Goal: Complete application form

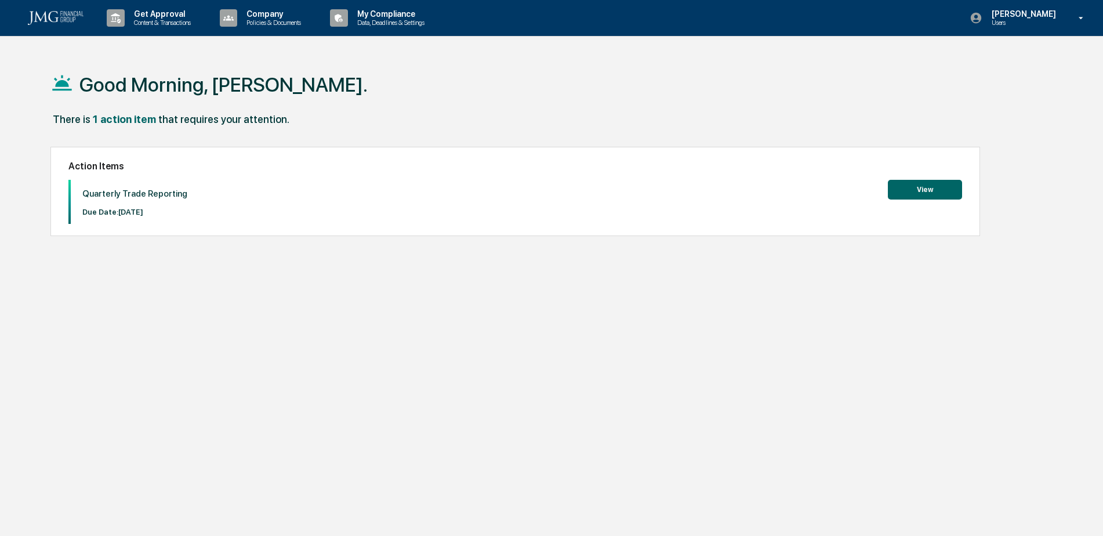
click at [929, 184] on button "View" at bounding box center [925, 190] width 74 height 20
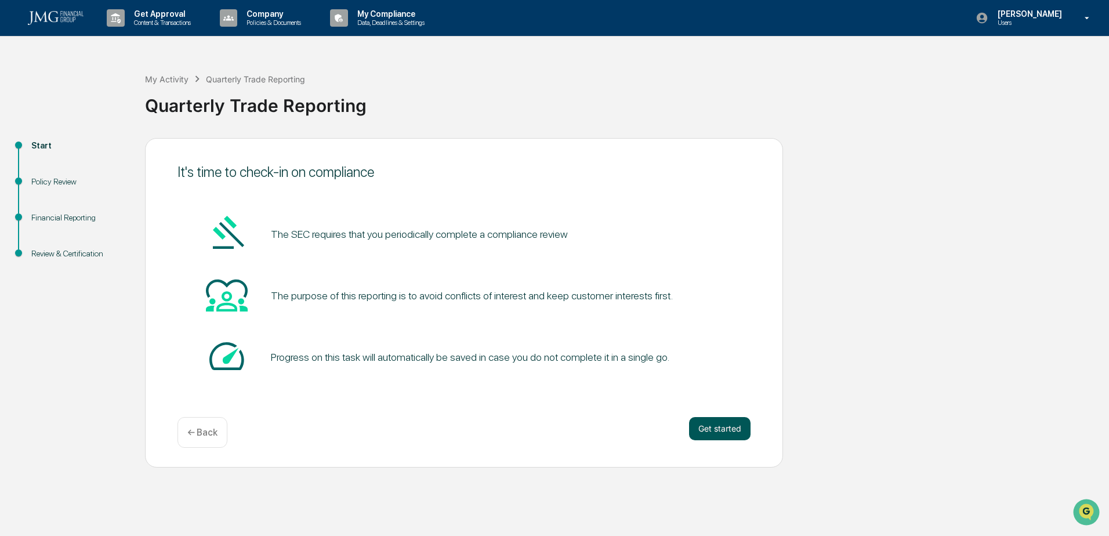
click at [726, 432] on button "Get started" at bounding box center [719, 428] width 61 height 23
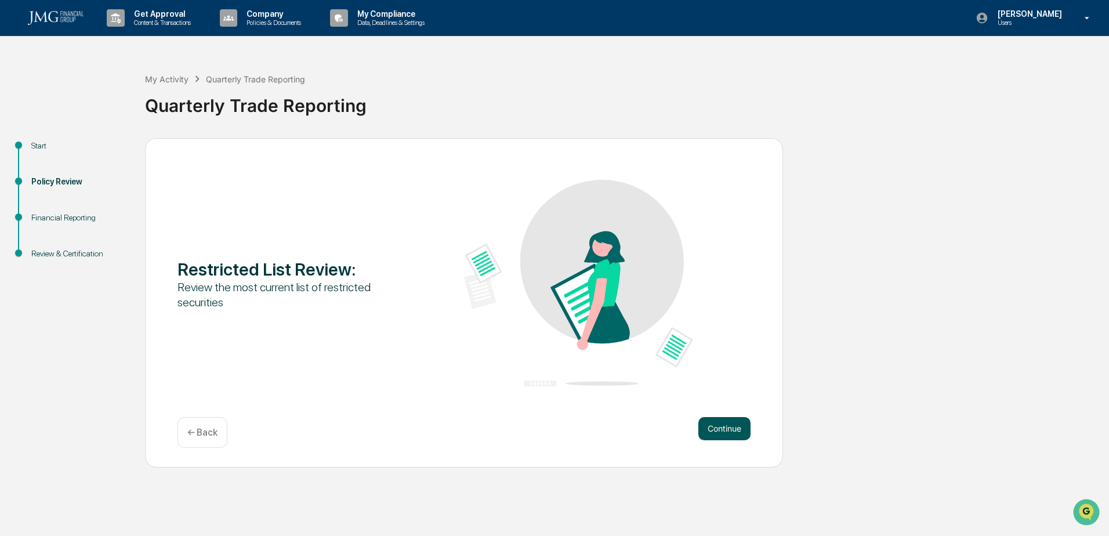
click at [731, 424] on button "Continue" at bounding box center [724, 428] width 52 height 23
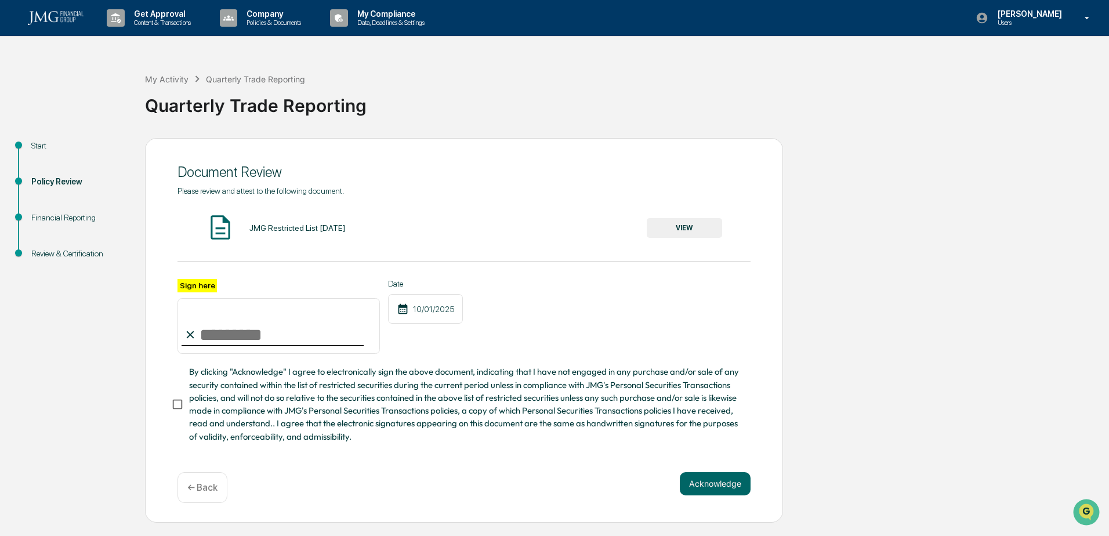
click at [231, 317] on input "Sign here" at bounding box center [278, 326] width 202 height 56
type input "**********"
click at [737, 489] on button "Acknowledge" at bounding box center [715, 483] width 71 height 23
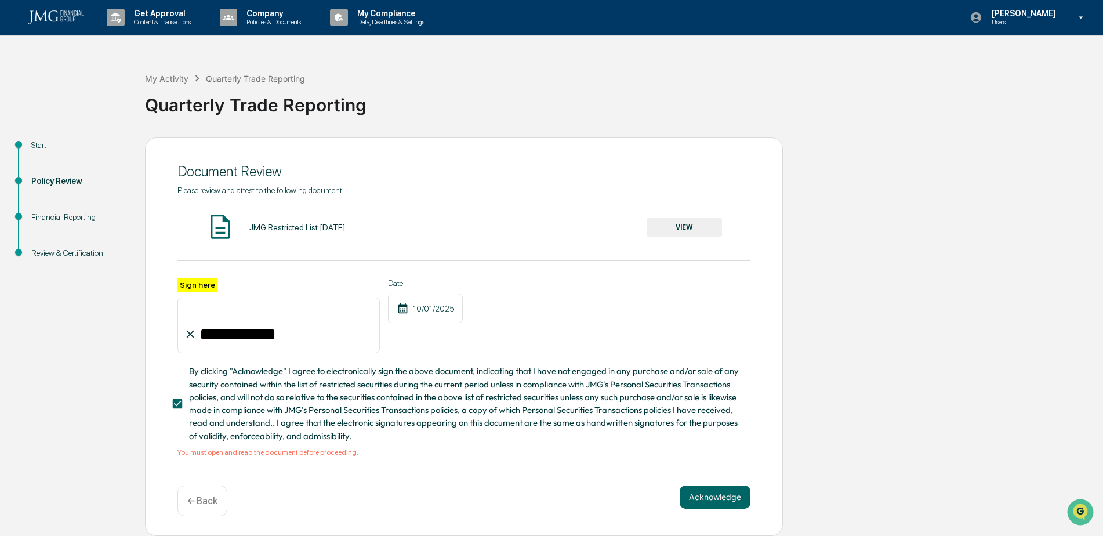
scroll to position [4, 0]
click at [685, 217] on button "VIEW" at bounding box center [683, 227] width 75 height 20
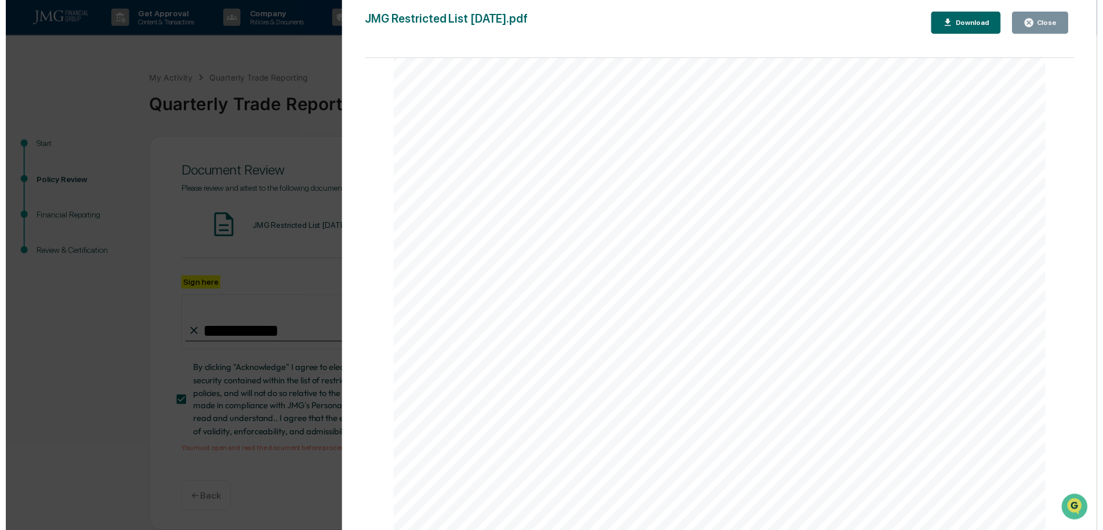
scroll to position [2145, 0]
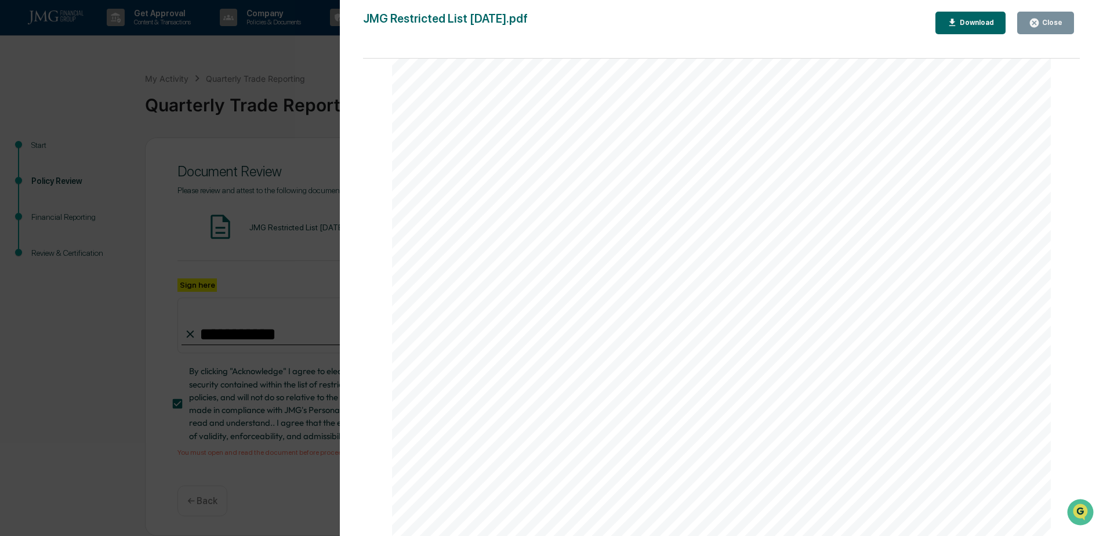
click at [1061, 17] on div "Close" at bounding box center [1046, 22] width 34 height 11
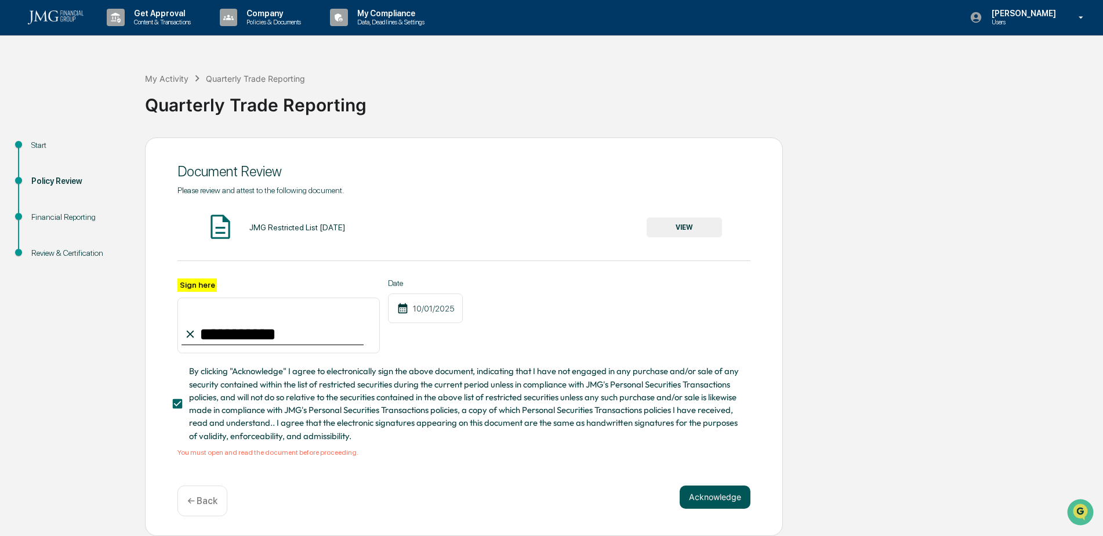
click at [700, 493] on button "Acknowledge" at bounding box center [715, 496] width 71 height 23
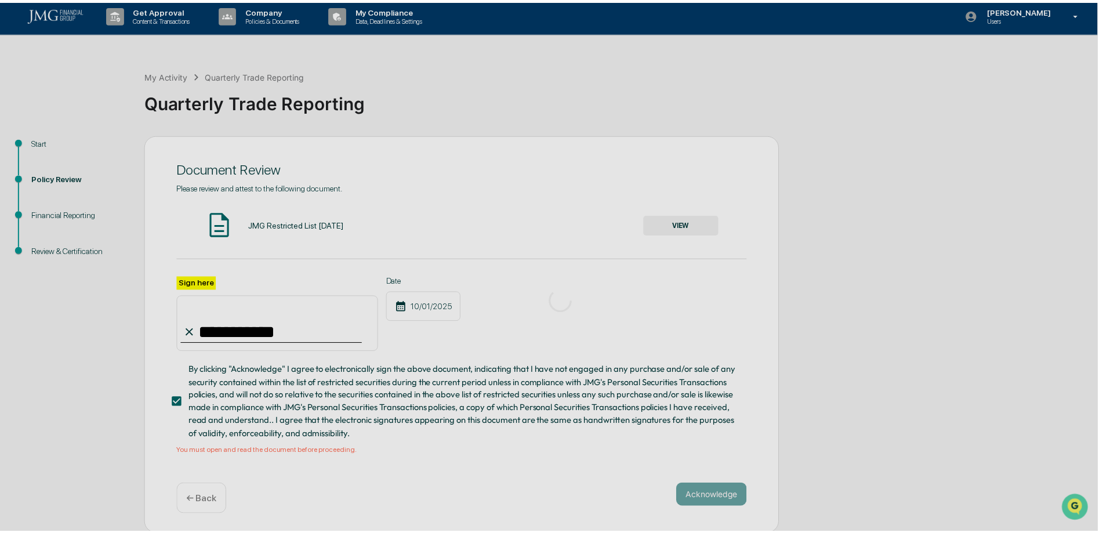
scroll to position [0, 0]
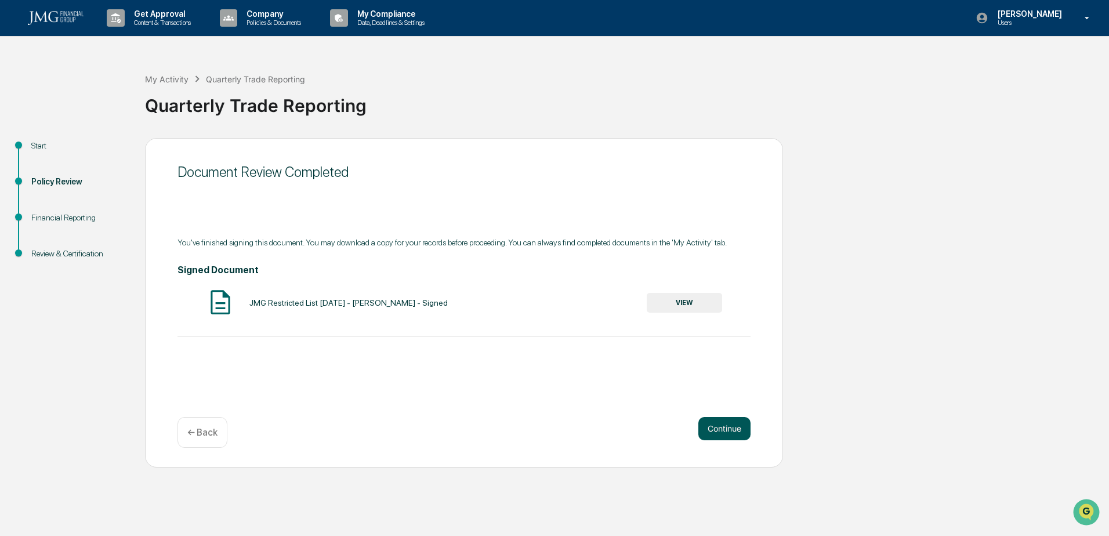
click at [722, 433] on button "Continue" at bounding box center [724, 428] width 52 height 23
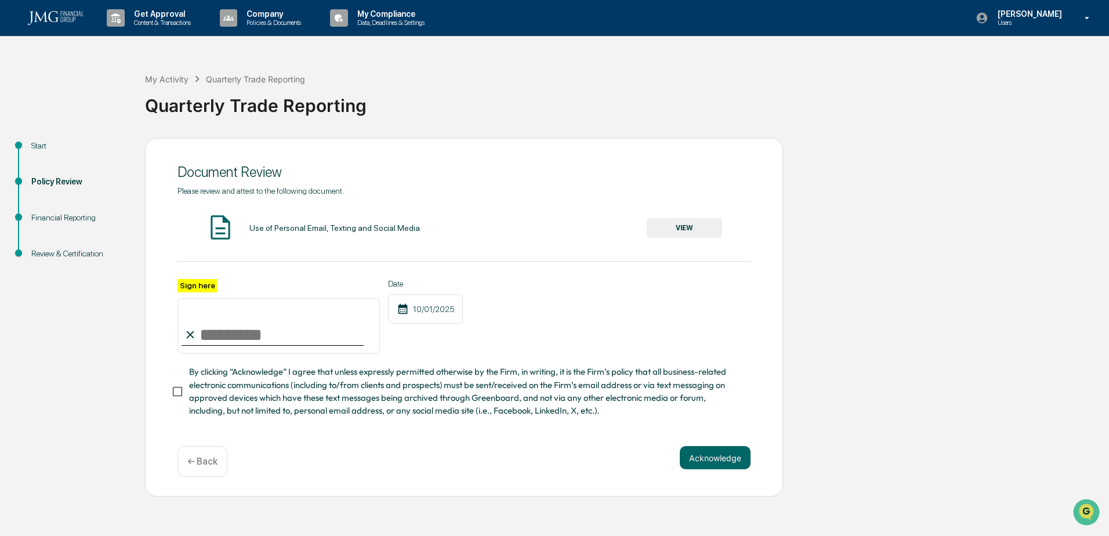
click at [656, 221] on button "VIEW" at bounding box center [683, 228] width 75 height 20
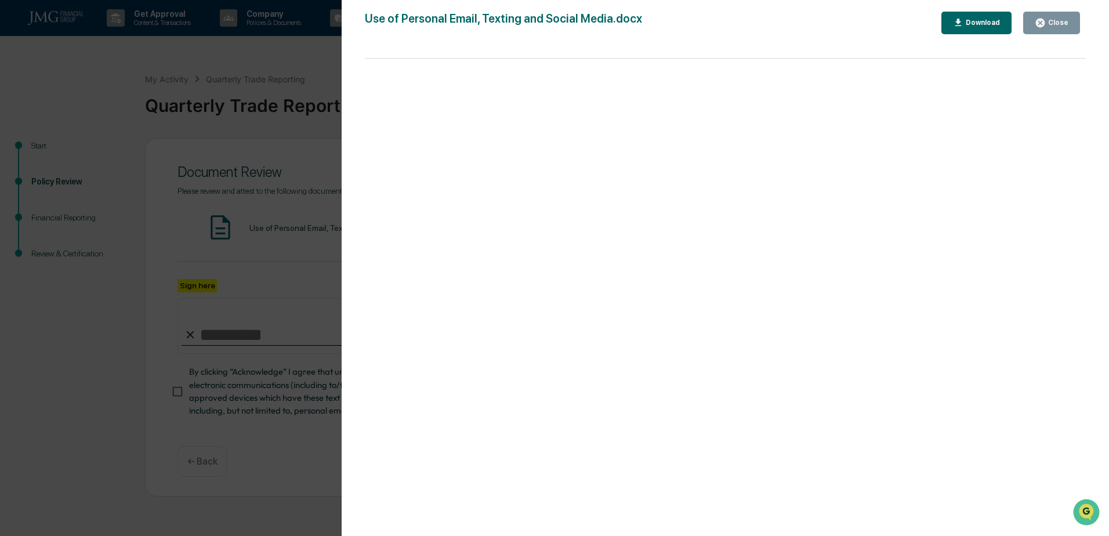
click at [1049, 27] on div "Close" at bounding box center [1056, 23] width 23 height 8
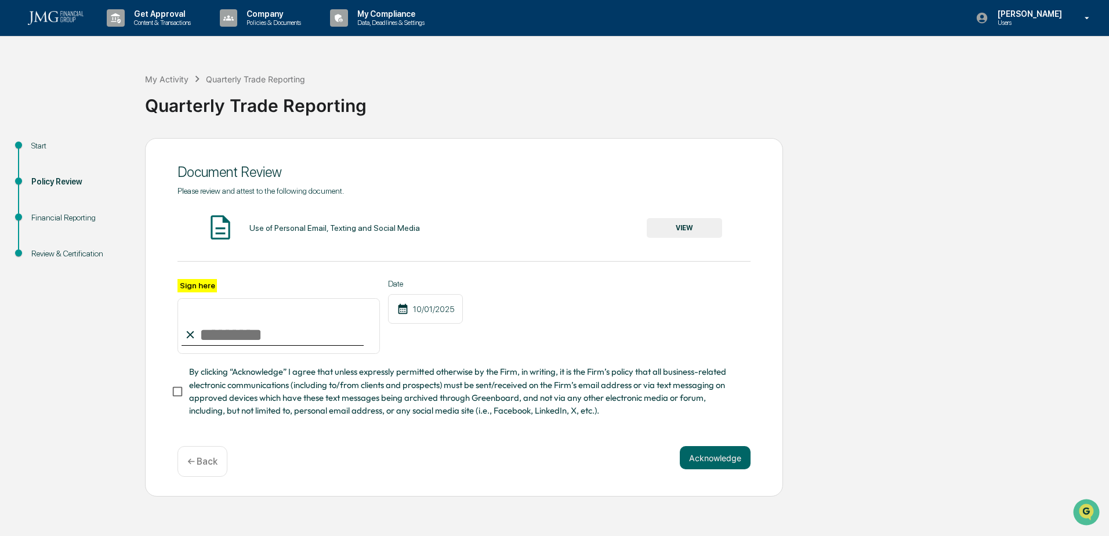
click at [285, 353] on input "Sign here" at bounding box center [278, 326] width 202 height 56
type input "**********"
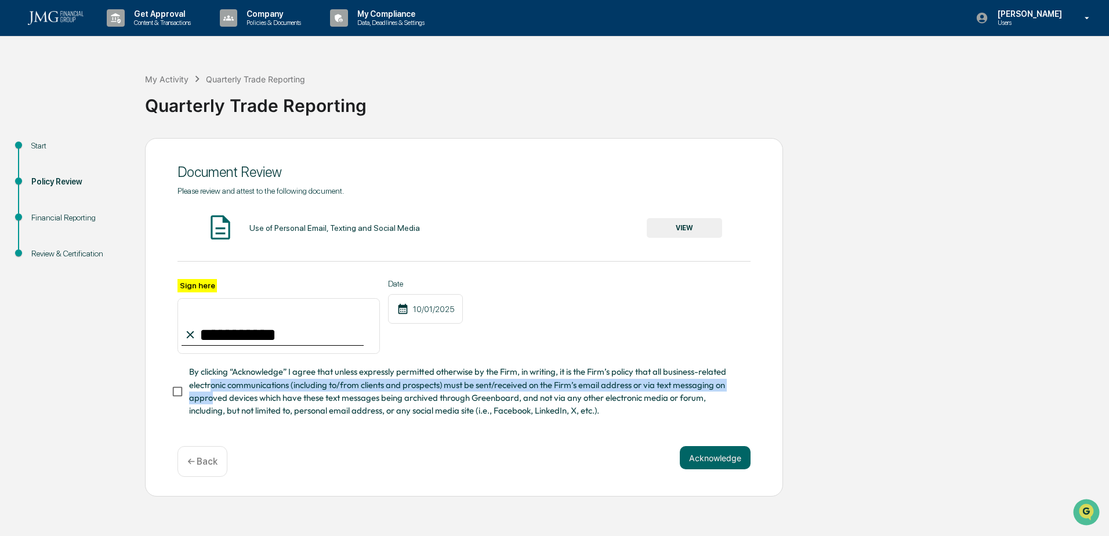
click at [211, 395] on span "By clicking “Acknowledge” I agree that unless expressly permitted otherwise by …" at bounding box center [465, 391] width 552 height 52
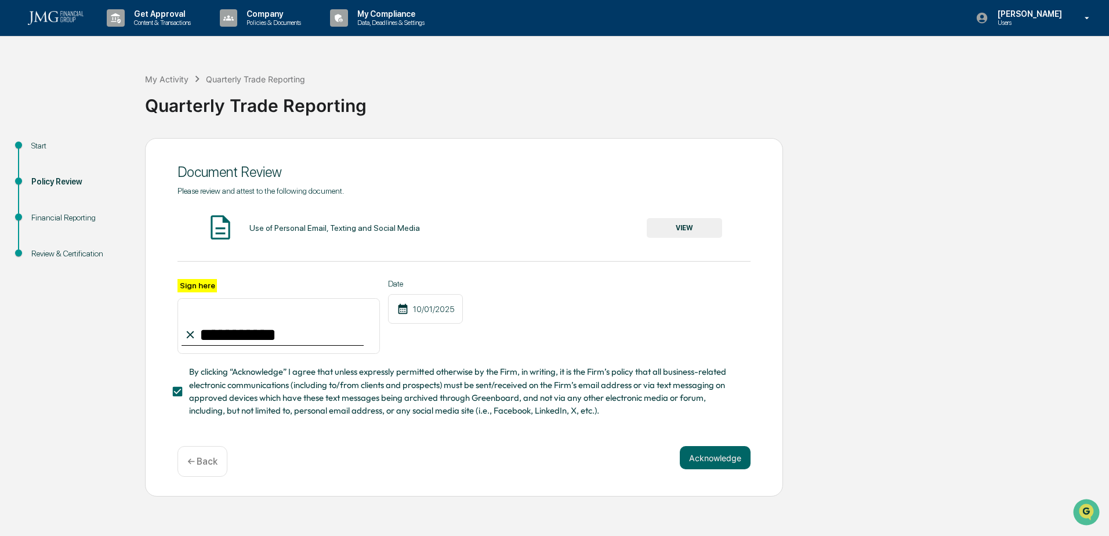
click at [671, 447] on div "**********" at bounding box center [464, 317] width 638 height 359
click at [687, 459] on button "Acknowledge" at bounding box center [715, 457] width 71 height 23
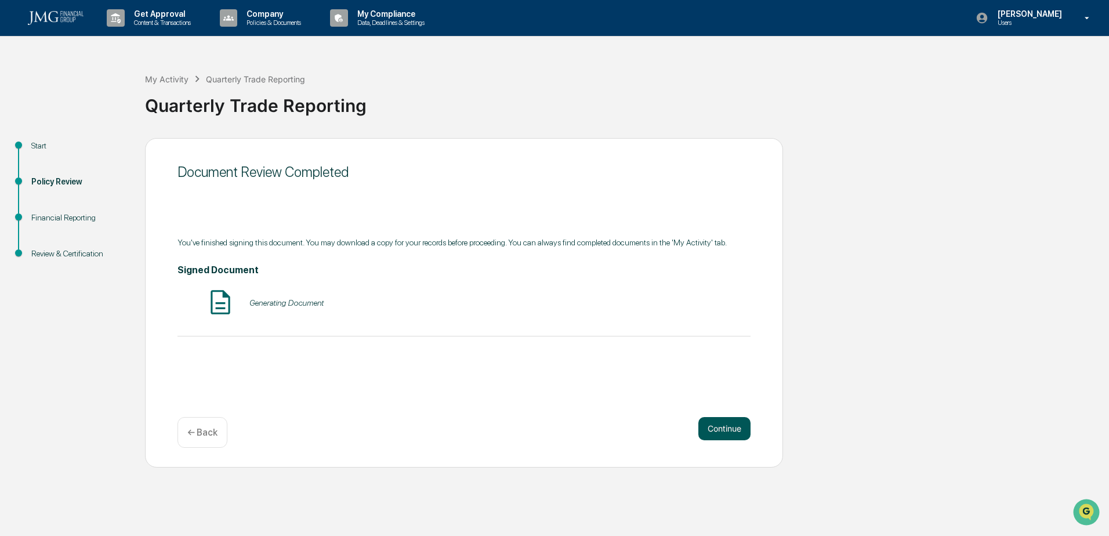
click at [739, 430] on button "Continue" at bounding box center [724, 428] width 52 height 23
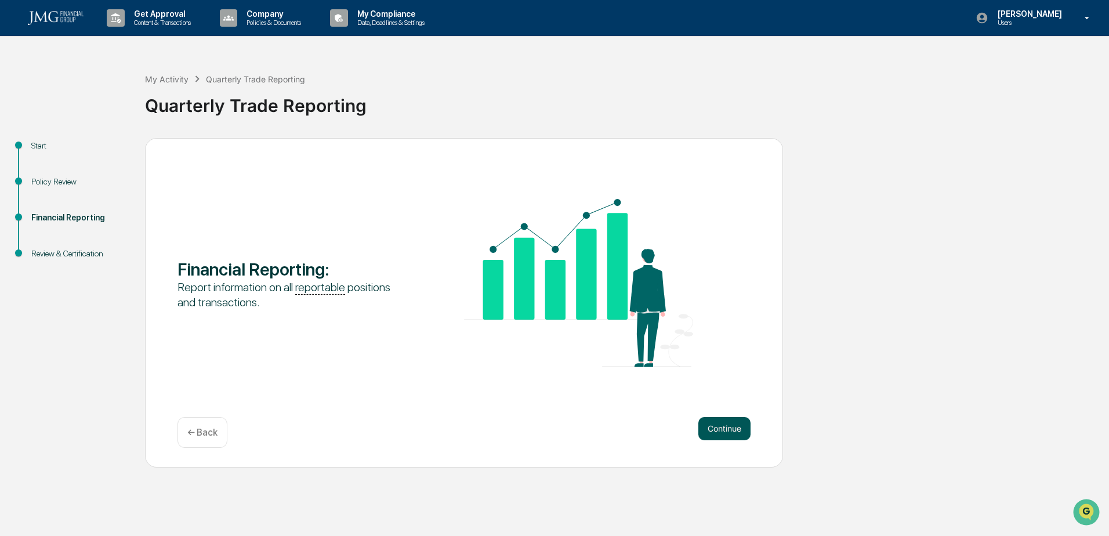
click at [713, 426] on button "Continue" at bounding box center [724, 428] width 52 height 23
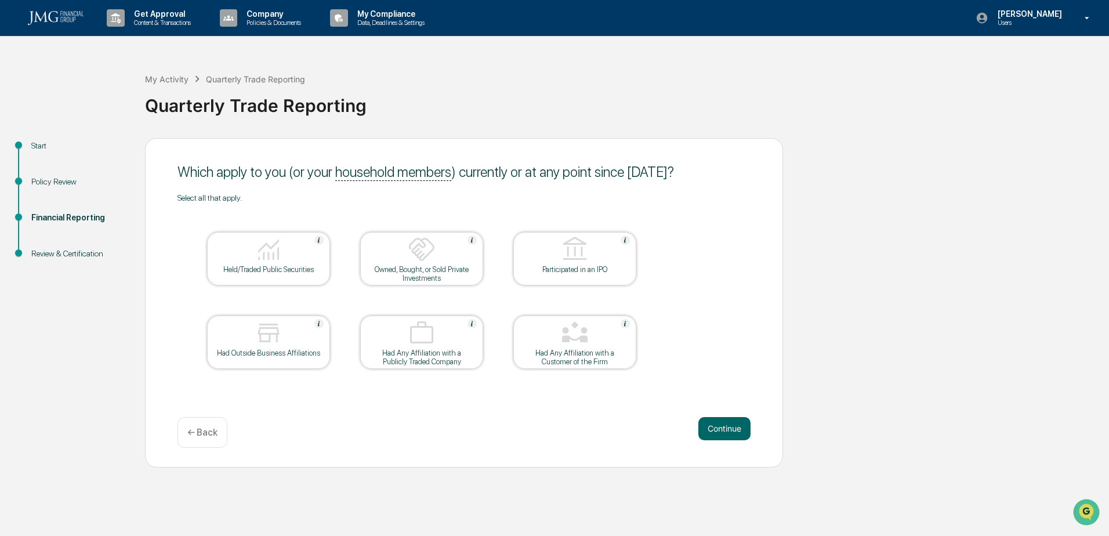
click at [616, 357] on div "Had Any Affiliation with a Customer of the Firm" at bounding box center [574, 356] width 104 height 17
click at [720, 426] on button "Continue" at bounding box center [724, 428] width 52 height 23
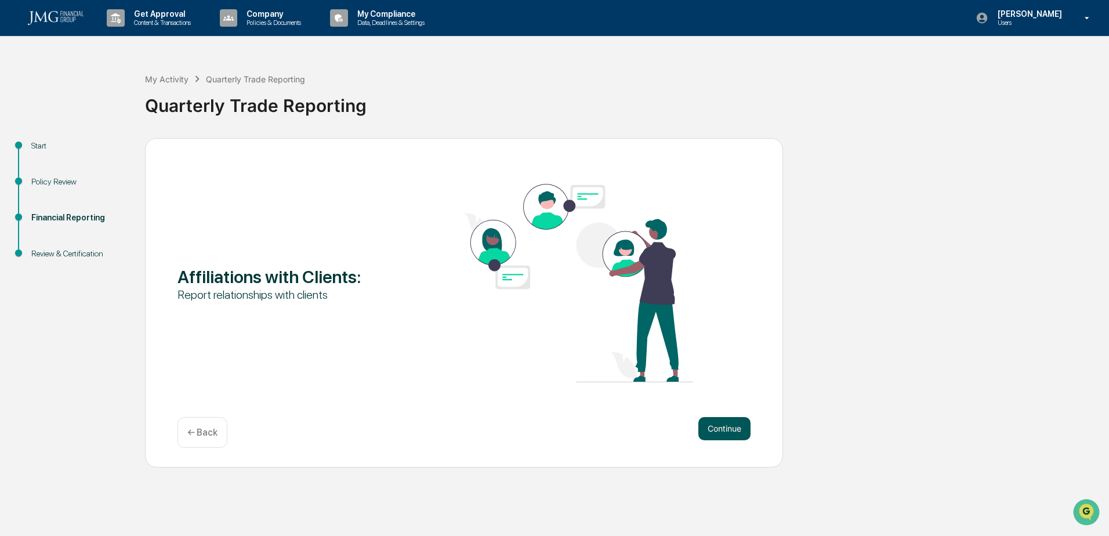
click at [704, 426] on button "Continue" at bounding box center [724, 428] width 52 height 23
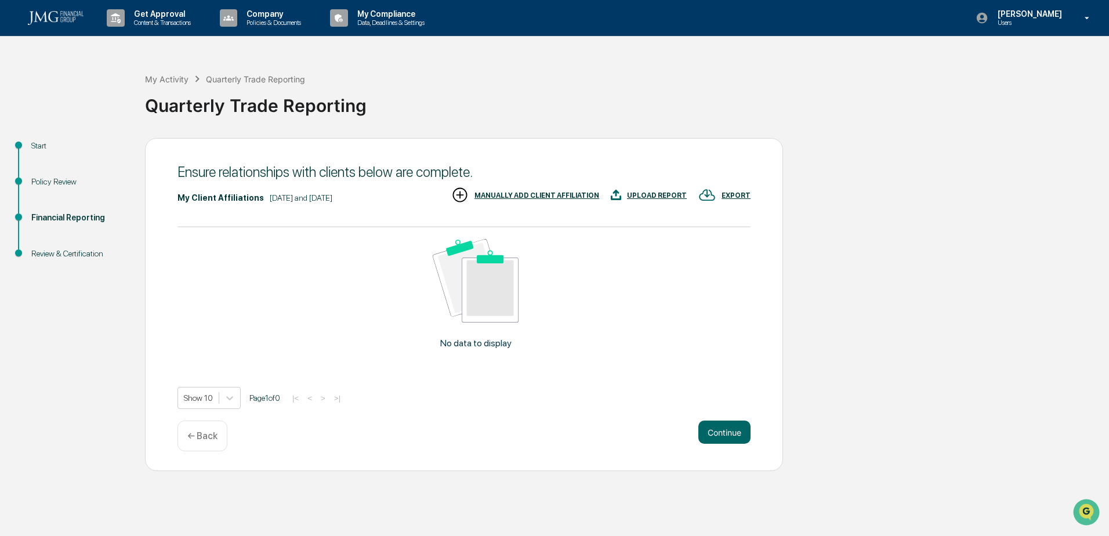
click at [517, 195] on div "MANUALLY ADD CLIENT AFFILIATION" at bounding box center [536, 195] width 125 height 8
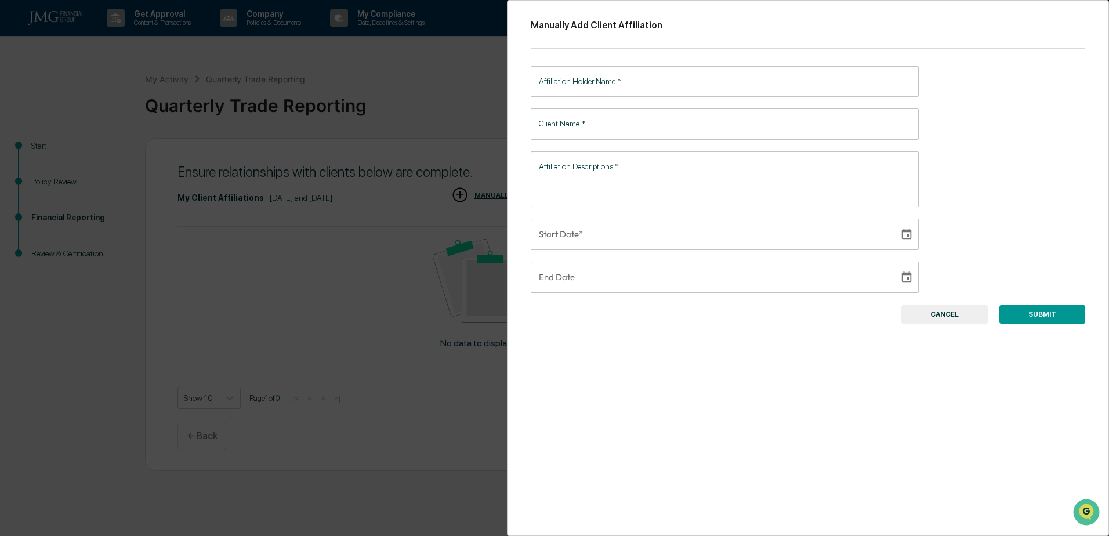
click at [624, 79] on input "Affiliation Holder Name   *" at bounding box center [725, 81] width 388 height 31
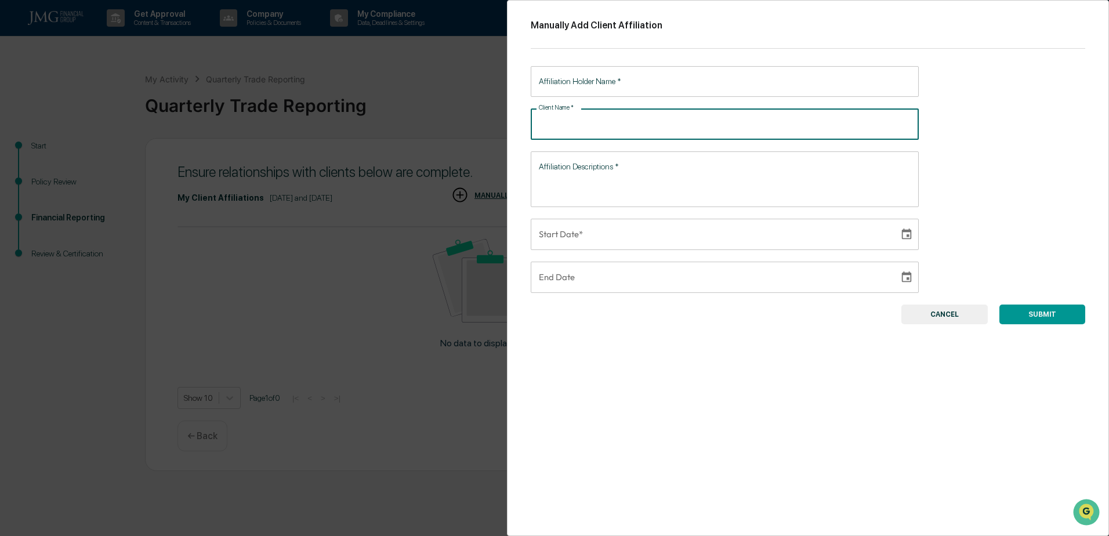
click at [564, 134] on input "Client Name   *" at bounding box center [725, 123] width 388 height 31
type input "**********"
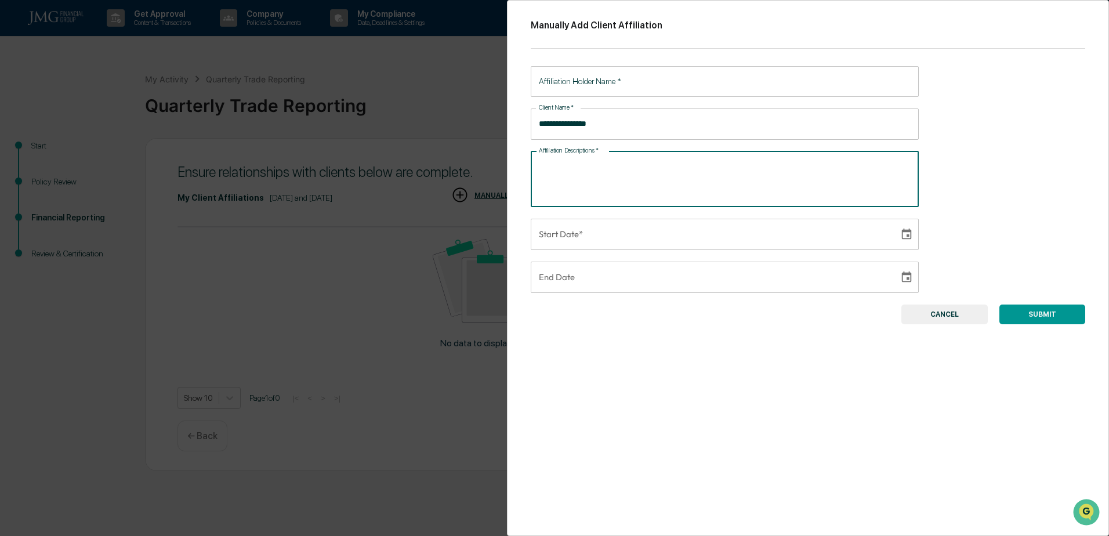
click at [591, 165] on textarea "Affiliation Descriptions   *" at bounding box center [725, 179] width 372 height 37
type textarea "******"
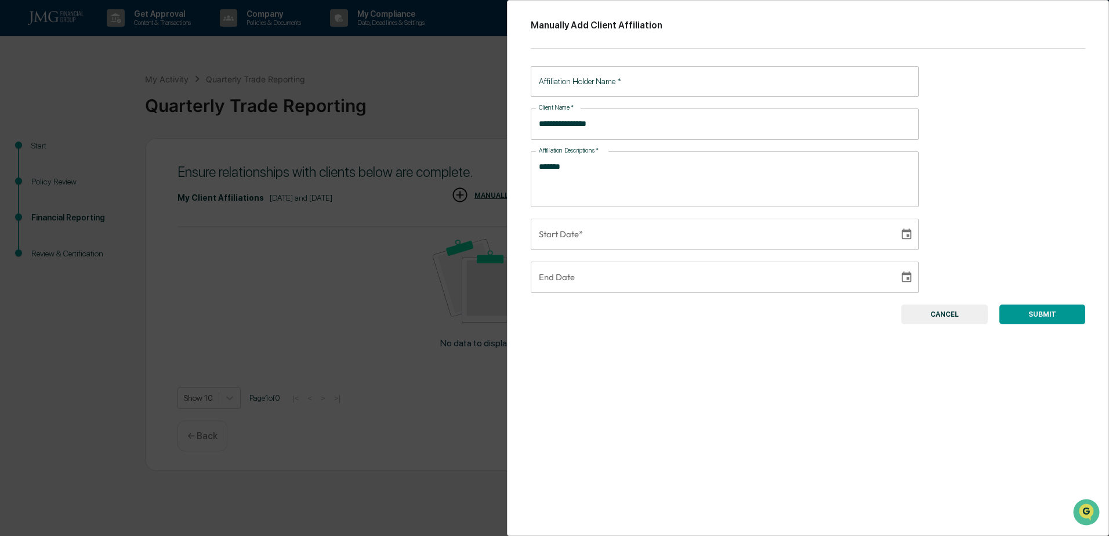
click at [942, 322] on button "CANCEL" at bounding box center [944, 314] width 86 height 20
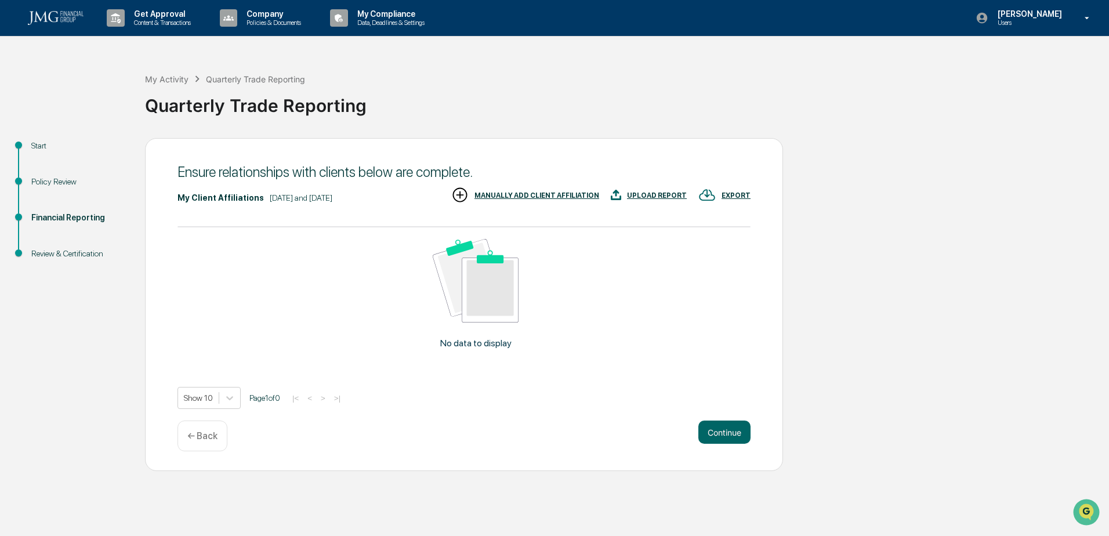
click at [521, 195] on div "MANUALLY ADD CLIENT AFFILIATION" at bounding box center [536, 195] width 125 height 8
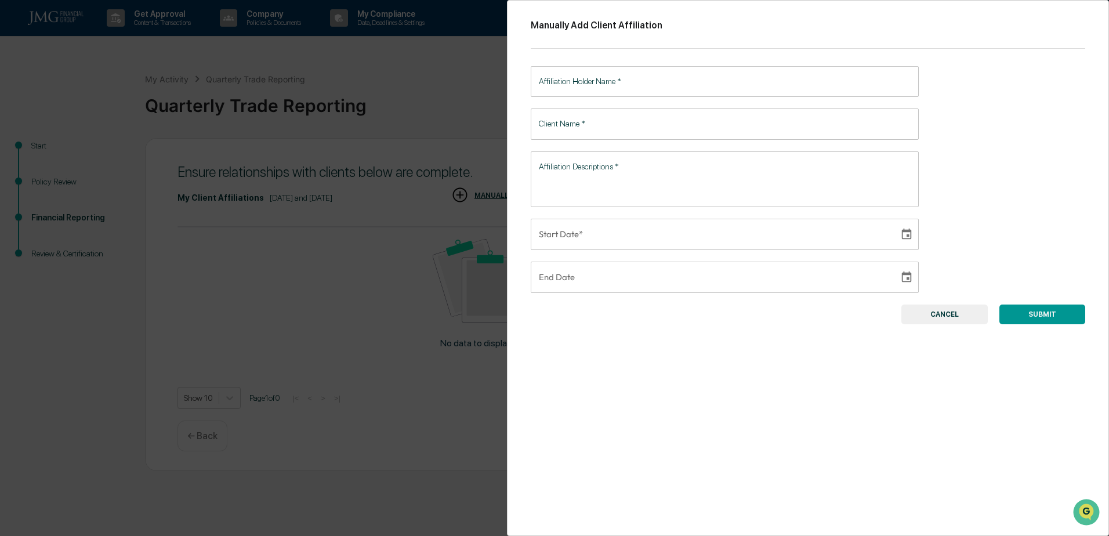
click at [624, 89] on input "Affiliation Holder Name   *" at bounding box center [725, 81] width 388 height 31
click at [464, 93] on div "Manually Add Client Affiliation Affiliation Holder Name   * Affiliation Holder …" at bounding box center [554, 268] width 1109 height 536
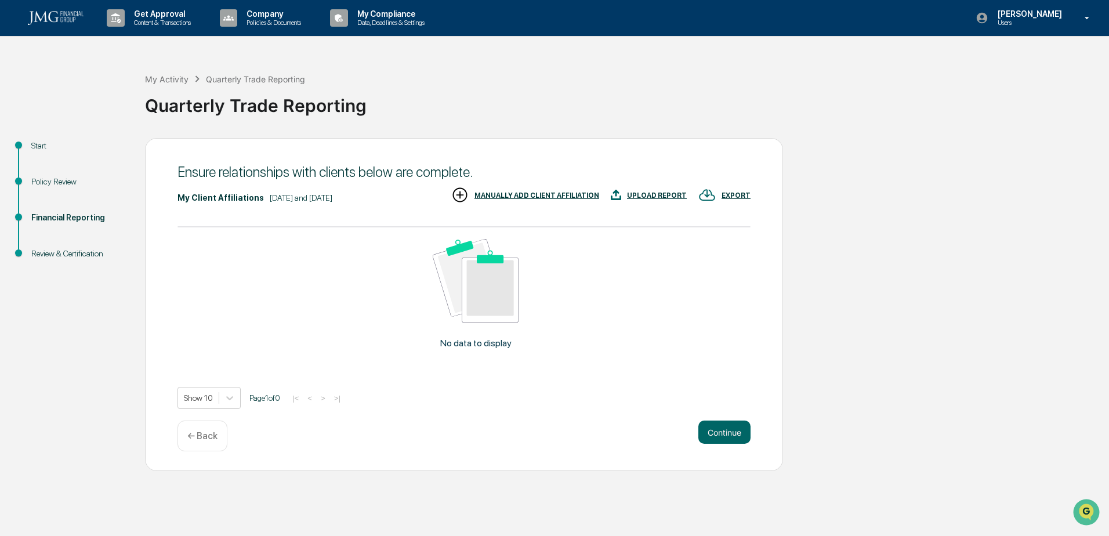
click at [532, 190] on div "MANUALLY ADD CLIENT AFFILIATION" at bounding box center [525, 195] width 148 height 19
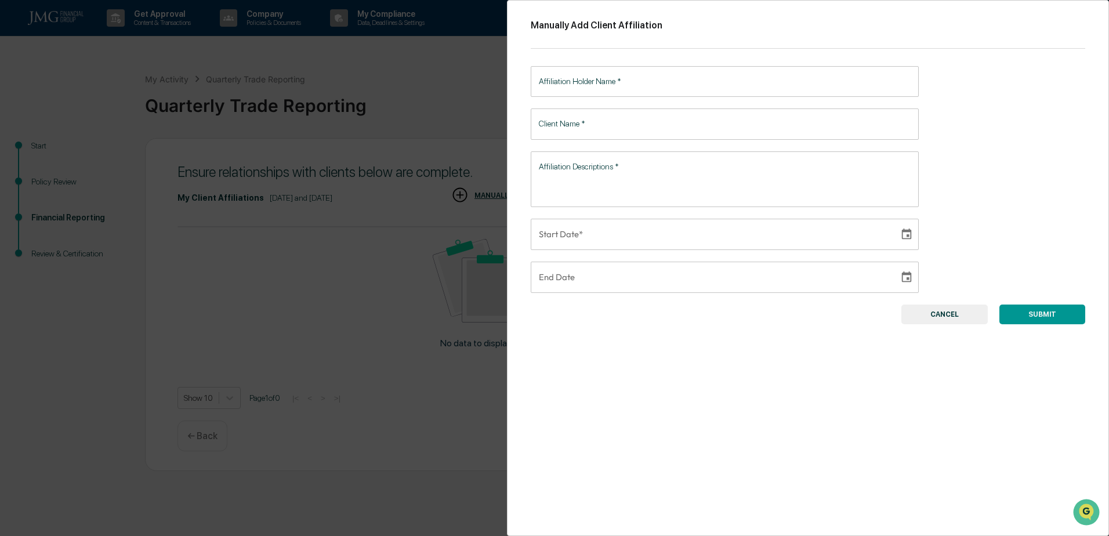
click at [621, 88] on input "Affiliation Holder Name   *" at bounding box center [725, 81] width 388 height 31
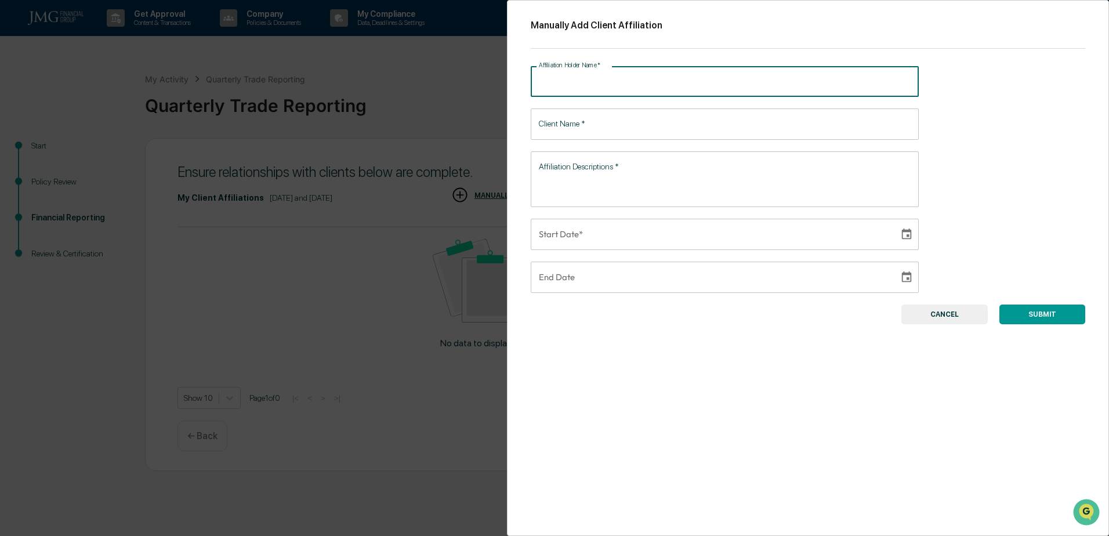
click at [450, 97] on div "Manually Add Client Affiliation Affiliation Holder Name   * Affiliation Holder …" at bounding box center [554, 268] width 1109 height 536
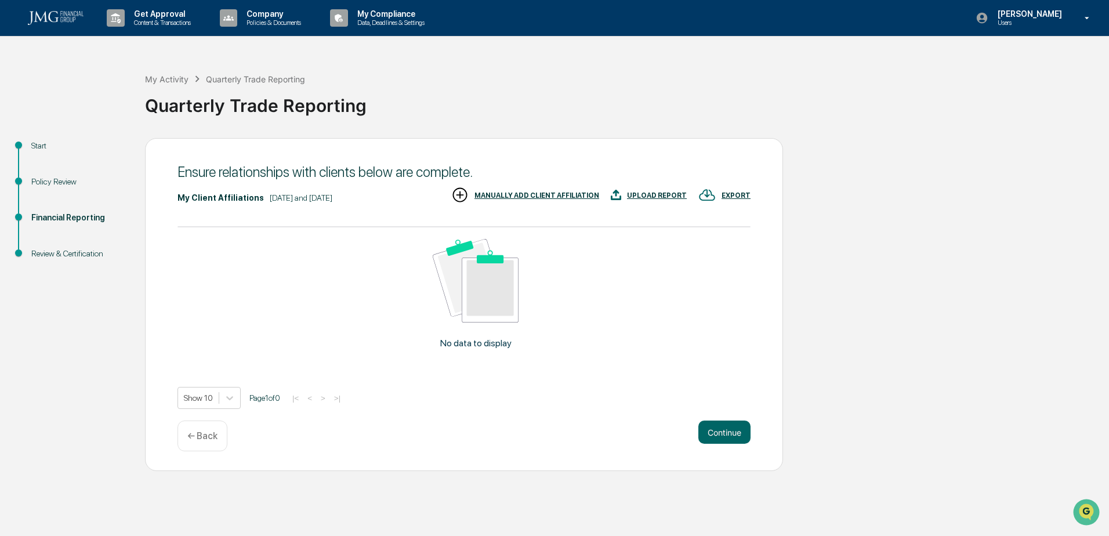
click at [648, 194] on div "UPLOAD REPORT" at bounding box center [657, 195] width 60 height 8
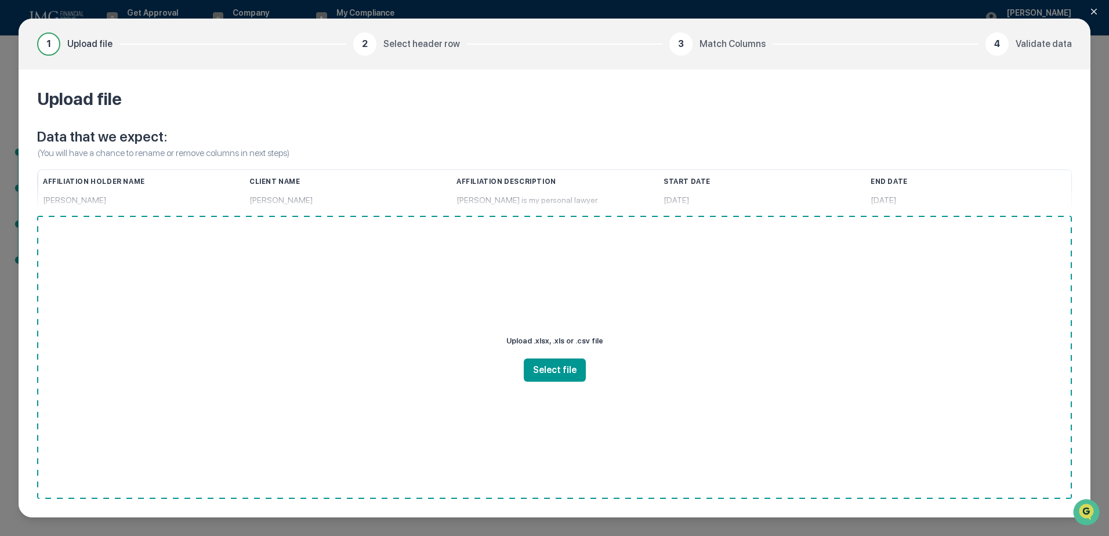
click at [1094, 13] on icon "Close modal" at bounding box center [1093, 11] width 9 height 9
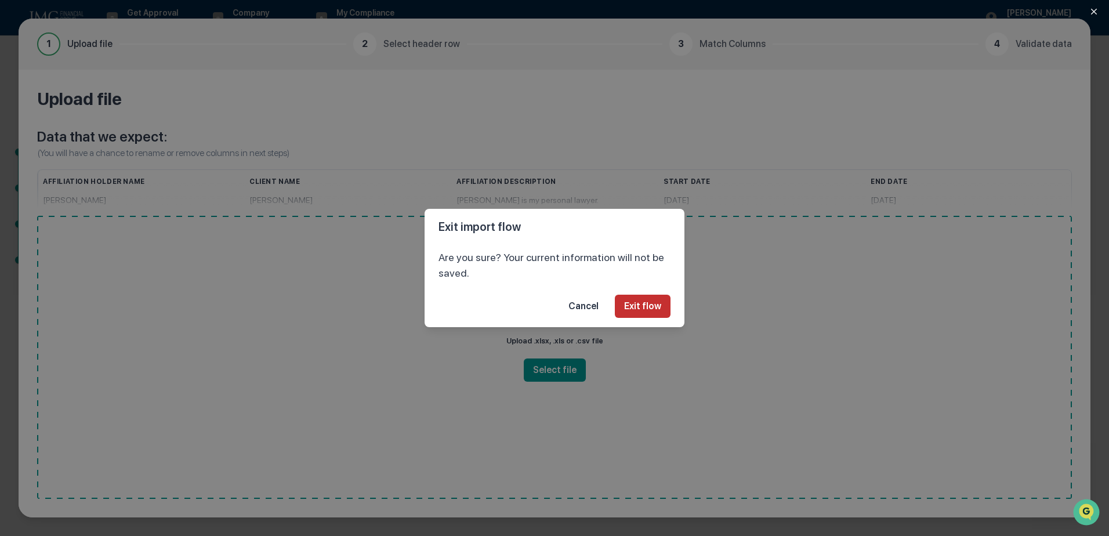
drag, startPoint x: 642, startPoint y: 294, endPoint x: 654, endPoint y: 304, distance: 15.7
click at [652, 303] on footer "Cancel Exit flow" at bounding box center [554, 306] width 260 height 42
click at [654, 304] on button "Exit flow" at bounding box center [643, 306] width 56 height 23
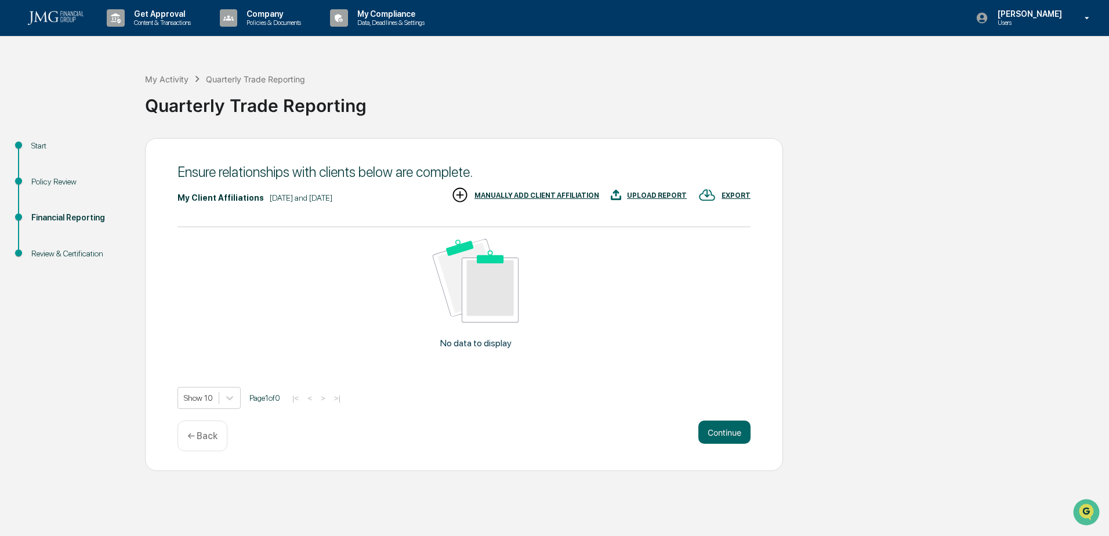
click at [585, 201] on div "MANUALLY ADD CLIENT AFFILIATION" at bounding box center [525, 195] width 148 height 19
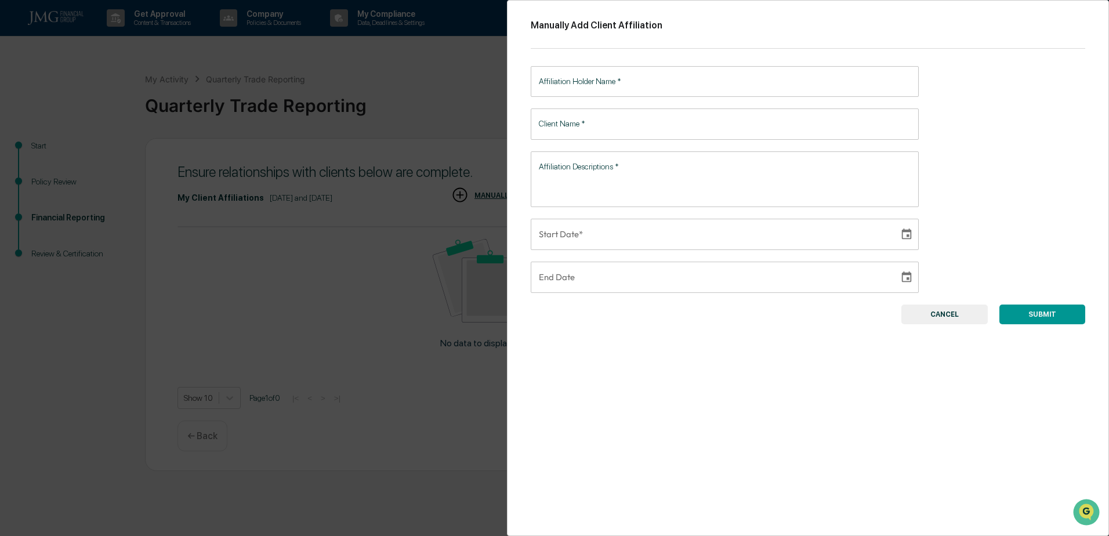
click at [582, 195] on div "Manually Add Client Affiliation Affiliation Holder Name   * Affiliation Holder …" at bounding box center [554, 268] width 1109 height 536
click at [631, 77] on input "Affiliation Holder Name   *" at bounding box center [725, 81] width 388 height 31
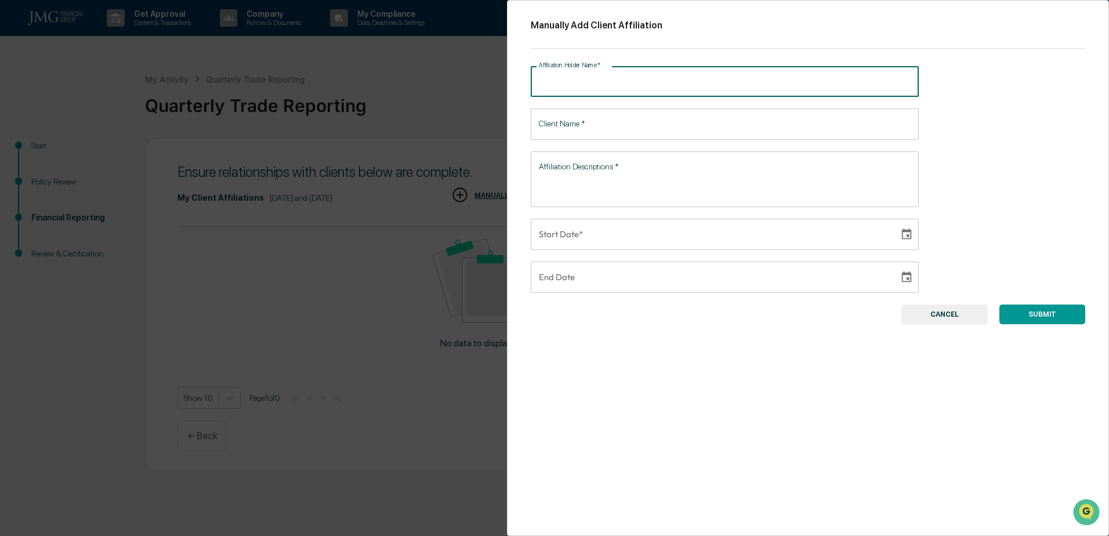
click at [604, 181] on textarea "Affiliation Descriptions   *" at bounding box center [725, 179] width 372 height 37
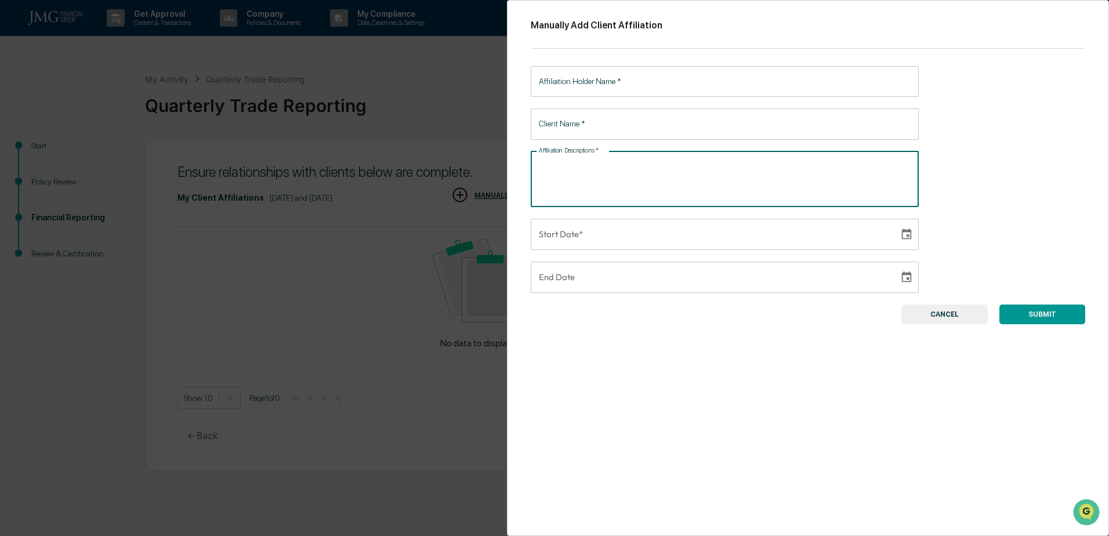
click at [646, 128] on input "Client Name   *" at bounding box center [725, 123] width 388 height 31
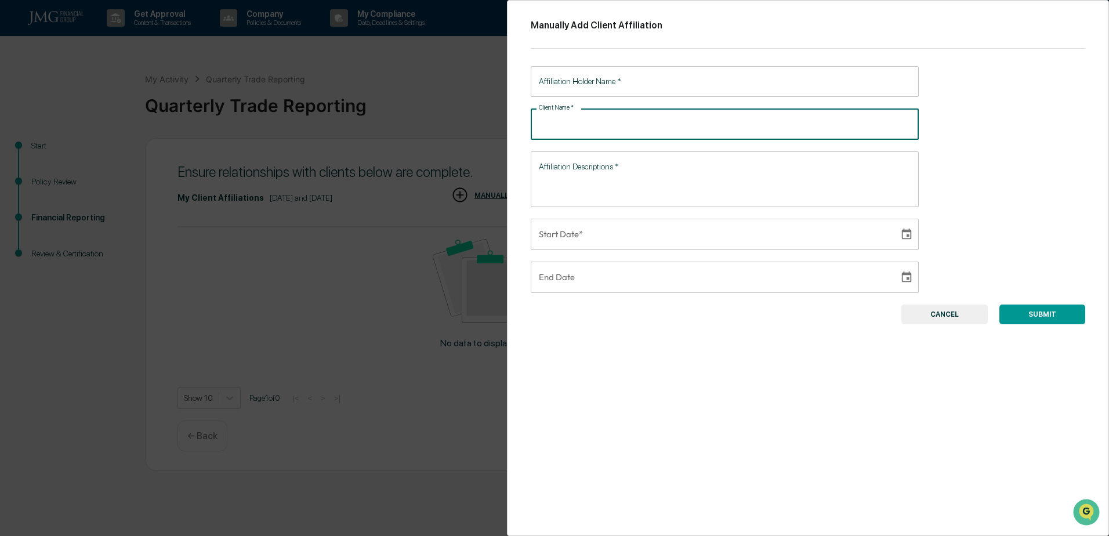
click at [629, 187] on textarea "Affiliation Descriptions   *" at bounding box center [725, 179] width 372 height 37
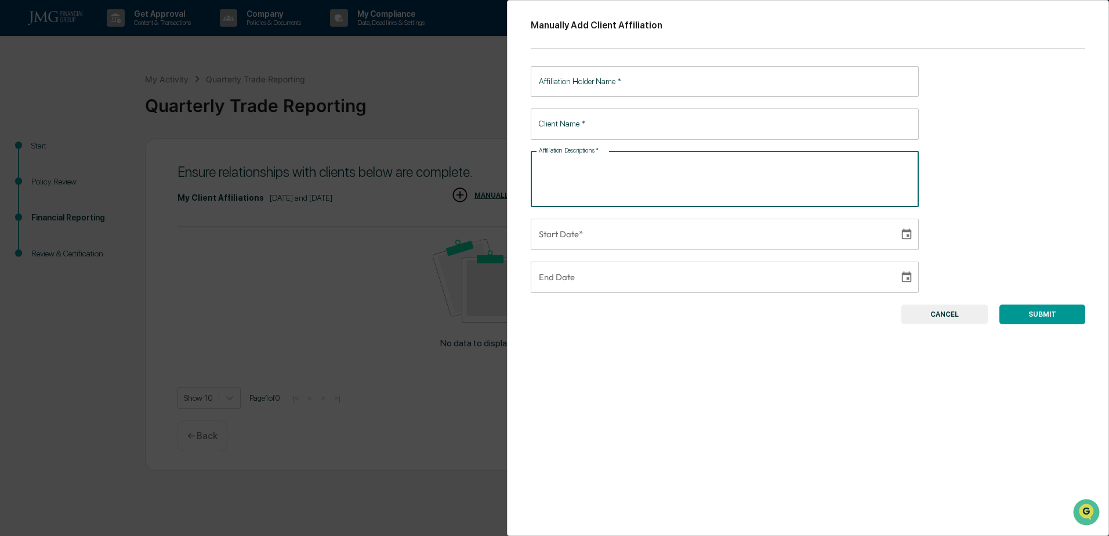
click at [620, 92] on input "Affiliation Holder Name   *" at bounding box center [725, 81] width 388 height 31
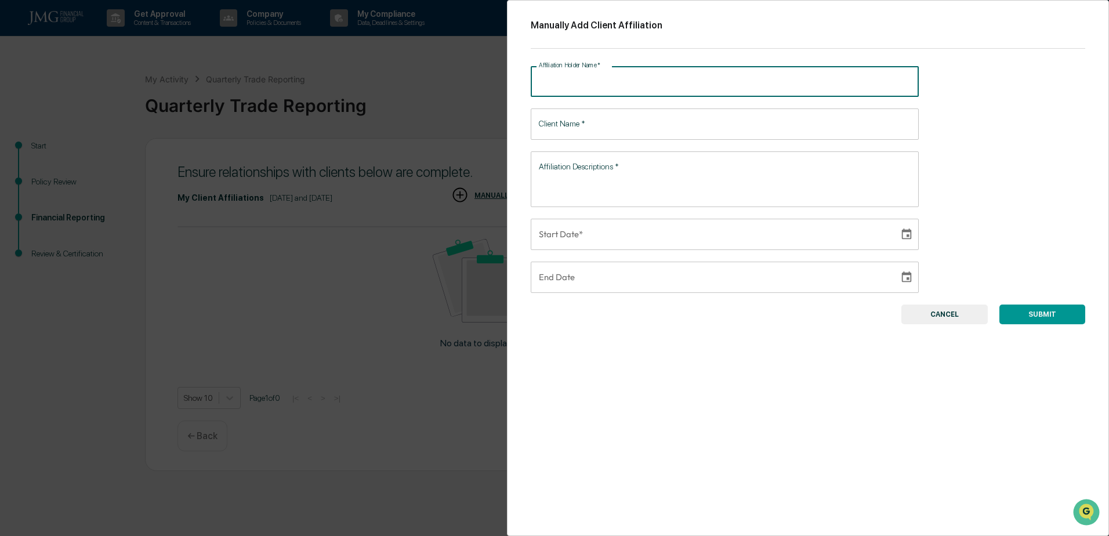
paste input "**********"
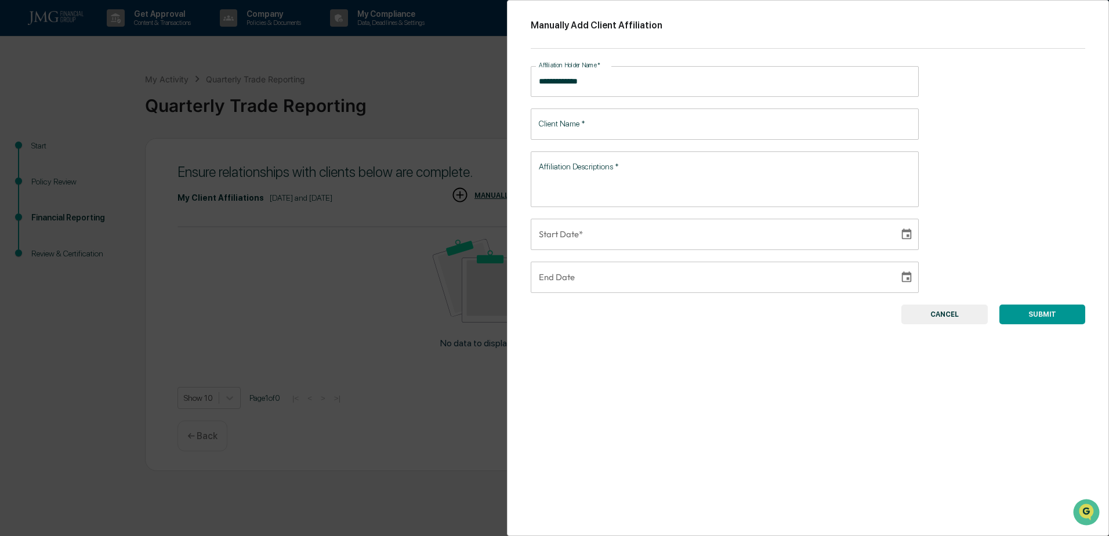
type input "**********"
click at [580, 124] on input "Client Name   *" at bounding box center [725, 123] width 388 height 31
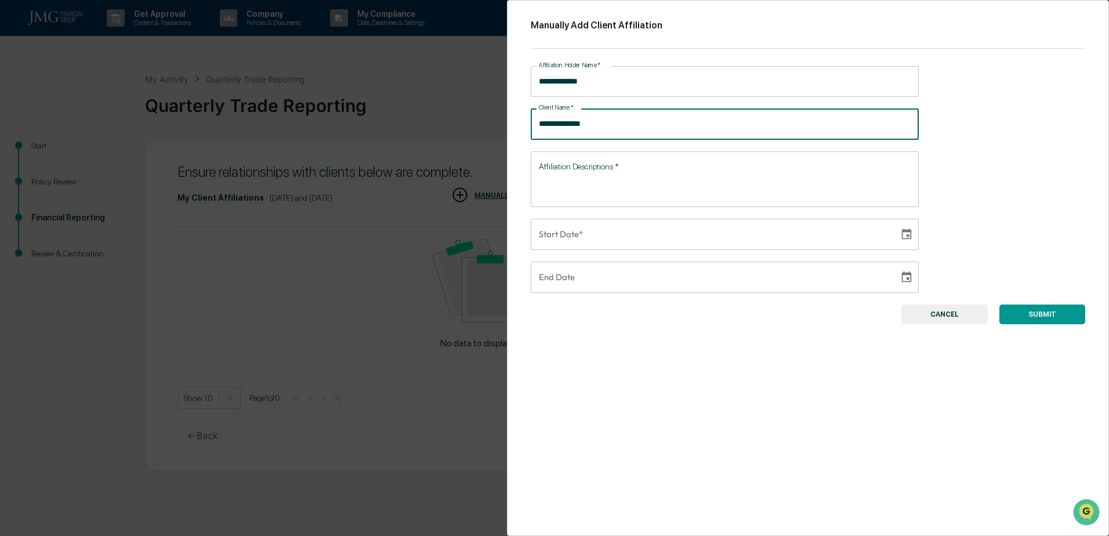
type input "**********"
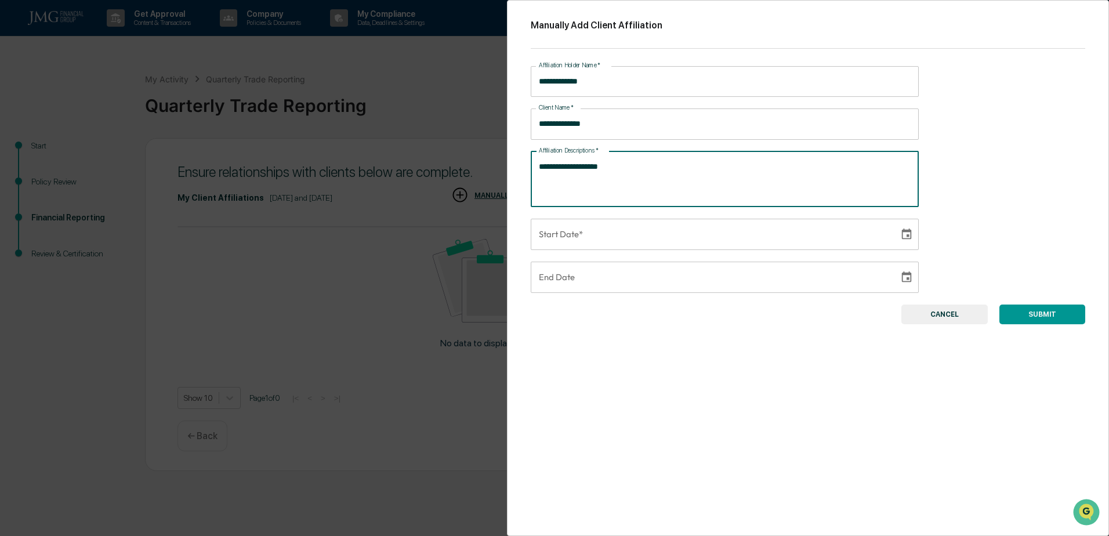
type textarea "**********"
click at [900, 237] on icon "Choose date" at bounding box center [906, 234] width 13 height 13
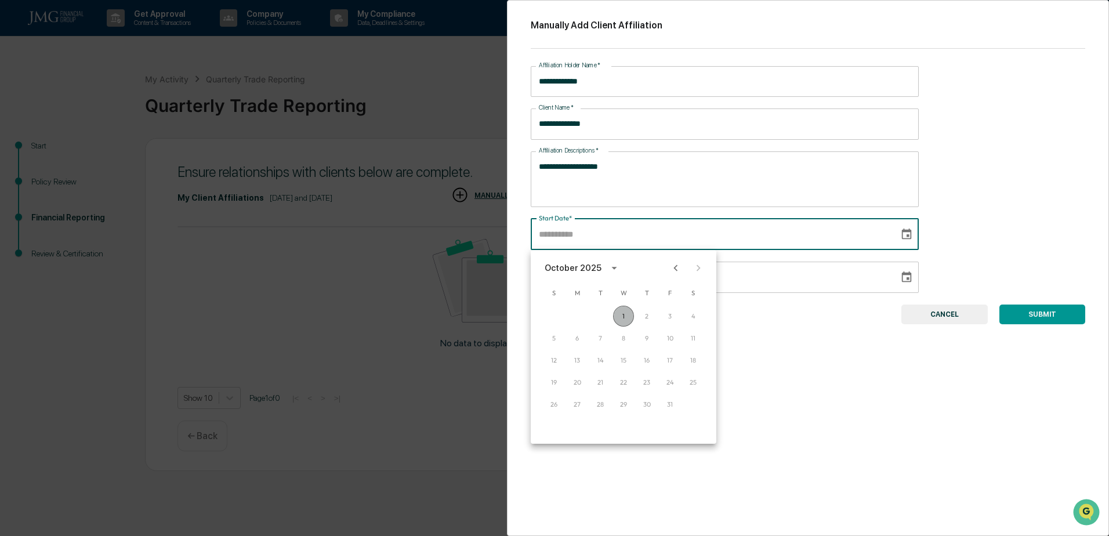
click at [618, 314] on button "1" at bounding box center [623, 316] width 21 height 21
type input "**********"
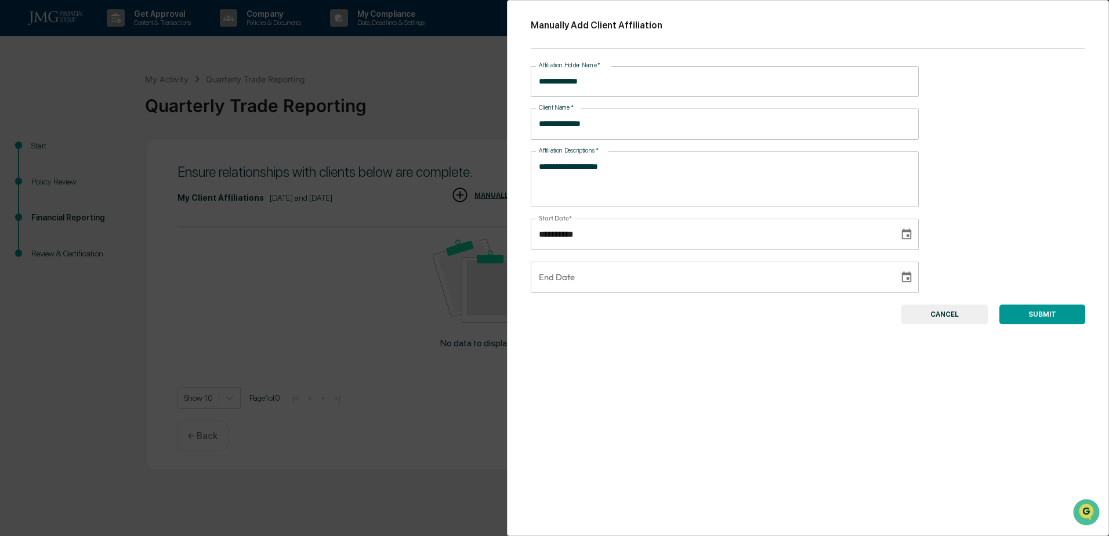
click at [1063, 318] on button "SUBMIT" at bounding box center [1042, 314] width 86 height 20
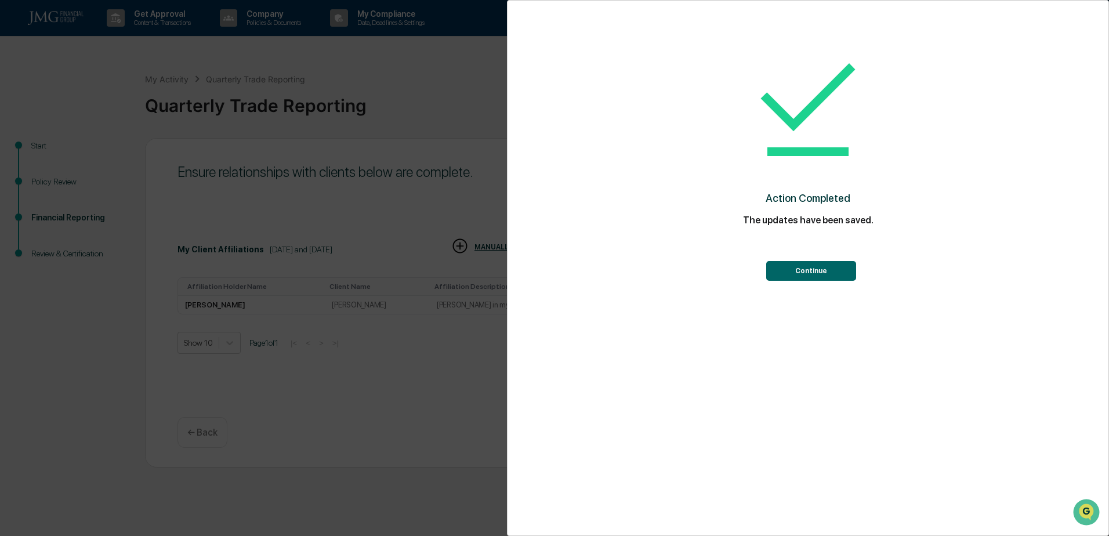
click at [830, 271] on button "Continue" at bounding box center [811, 271] width 90 height 20
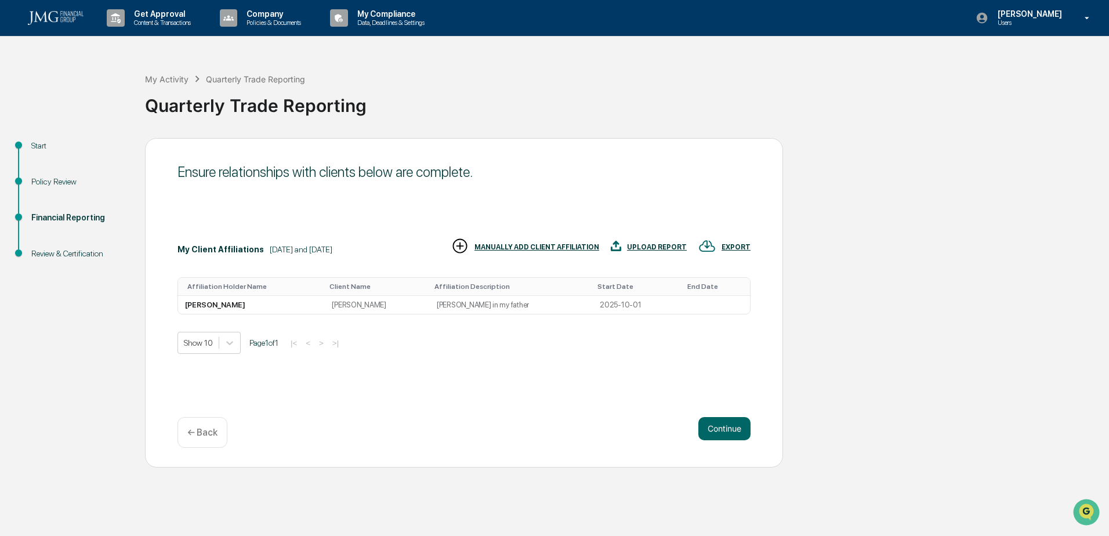
click at [540, 249] on div "MANUALLY ADD CLIENT AFFILIATION" at bounding box center [536, 247] width 125 height 8
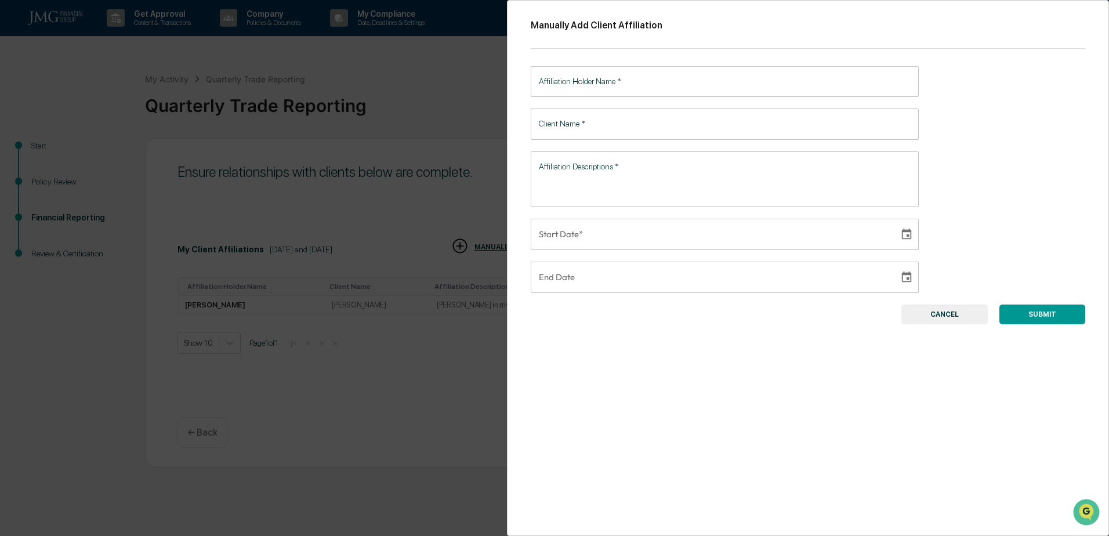
click at [641, 85] on input "Affiliation Holder Name   *" at bounding box center [725, 81] width 388 height 31
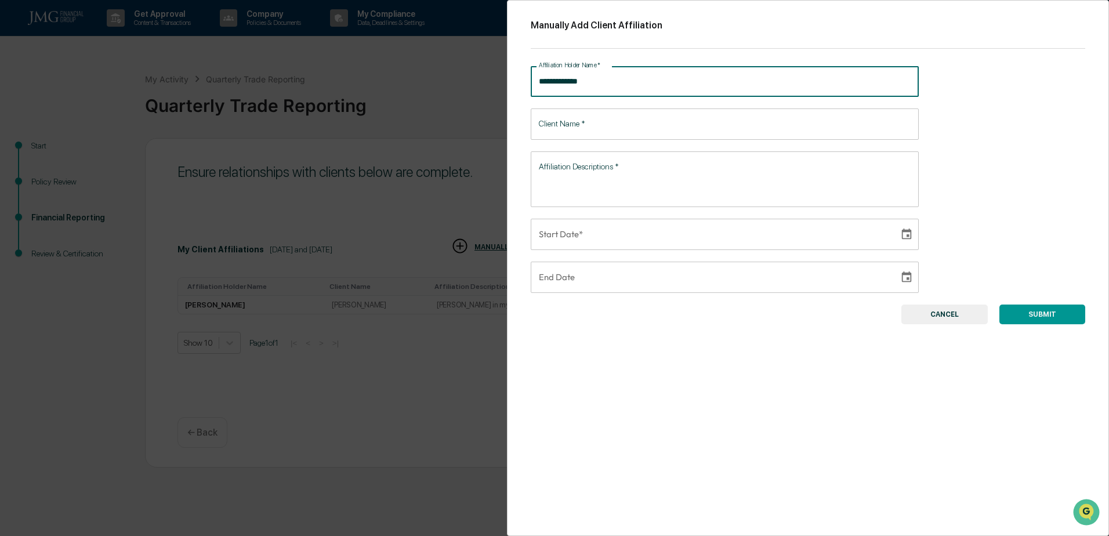
type input "**********"
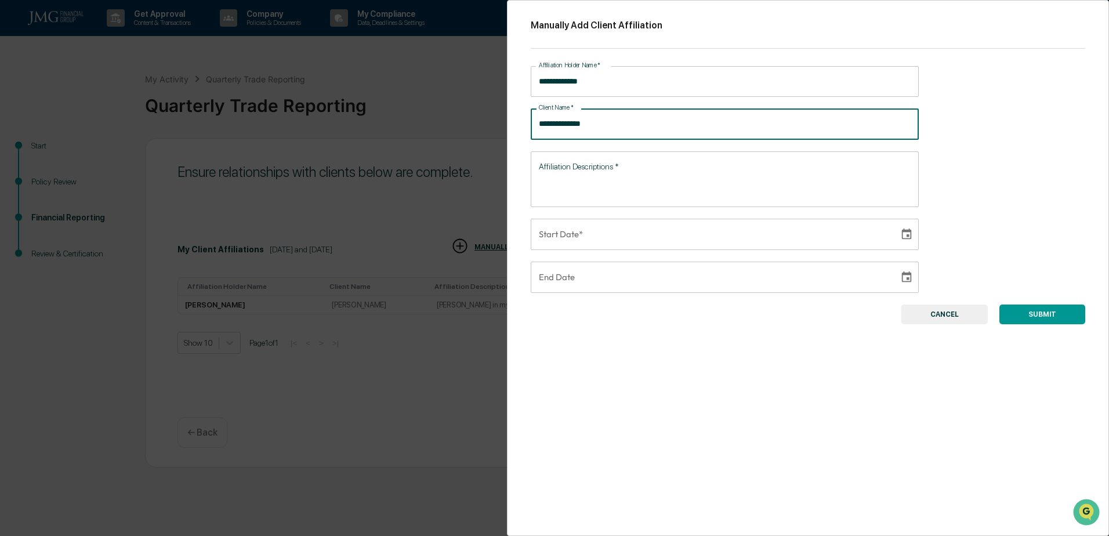
type input "**********"
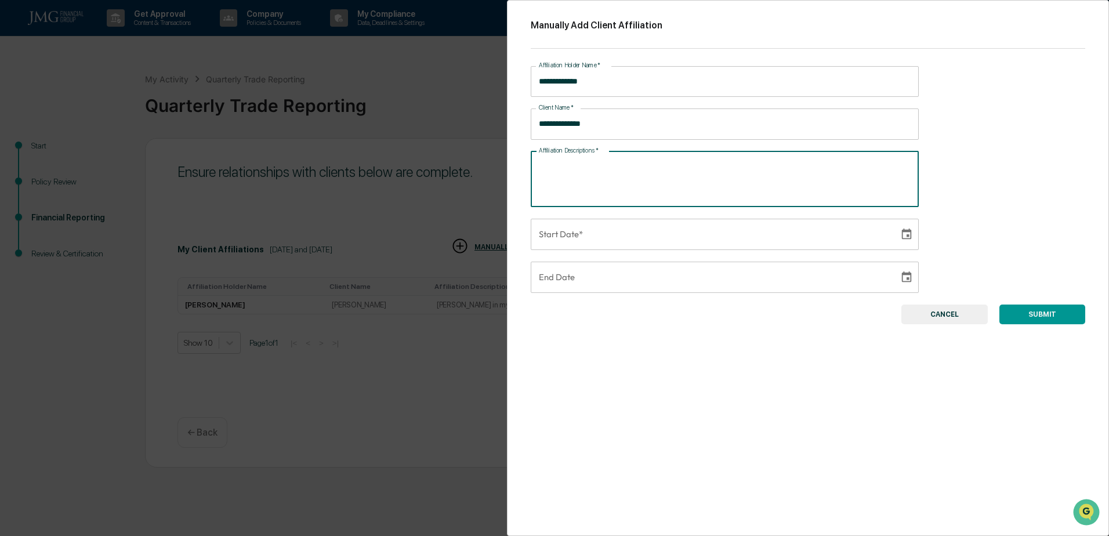
type textarea "*"
type textarea "**********"
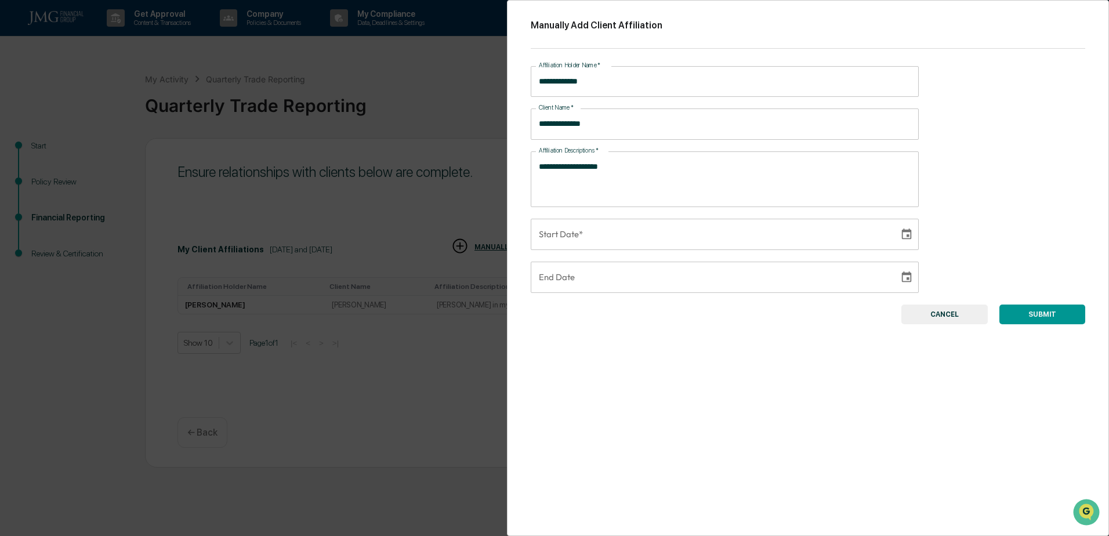
click at [1015, 311] on button "SUBMIT" at bounding box center [1042, 314] width 86 height 20
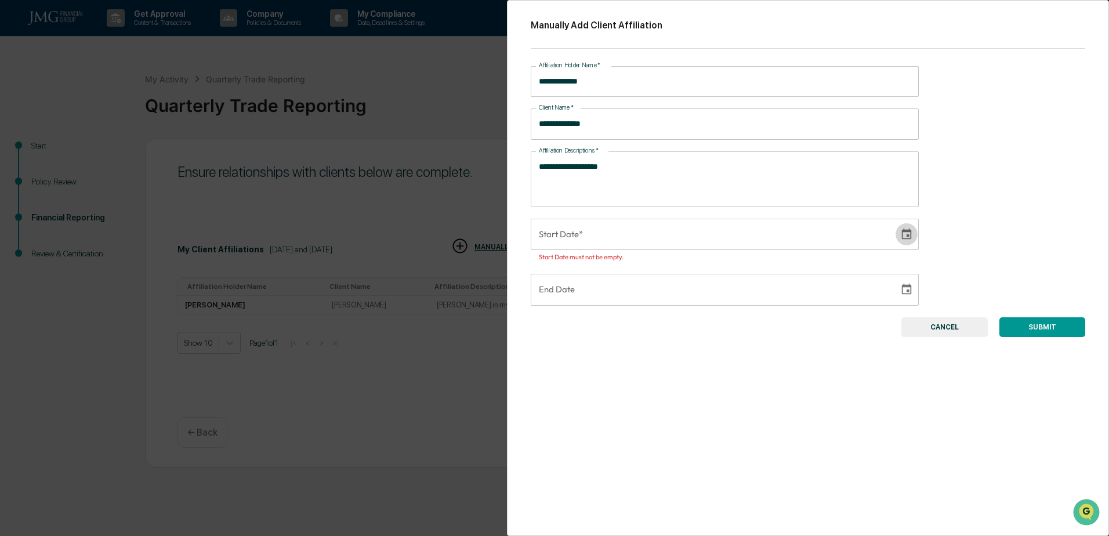
click at [904, 234] on icon "Choose date" at bounding box center [907, 233] width 10 height 11
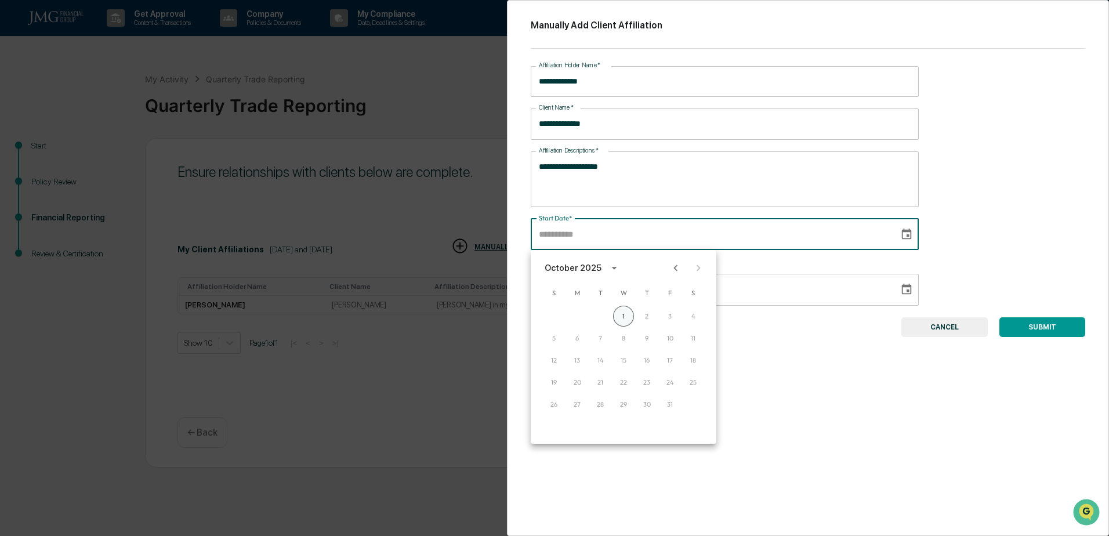
click at [626, 313] on button "1" at bounding box center [623, 316] width 21 height 21
type input "**********"
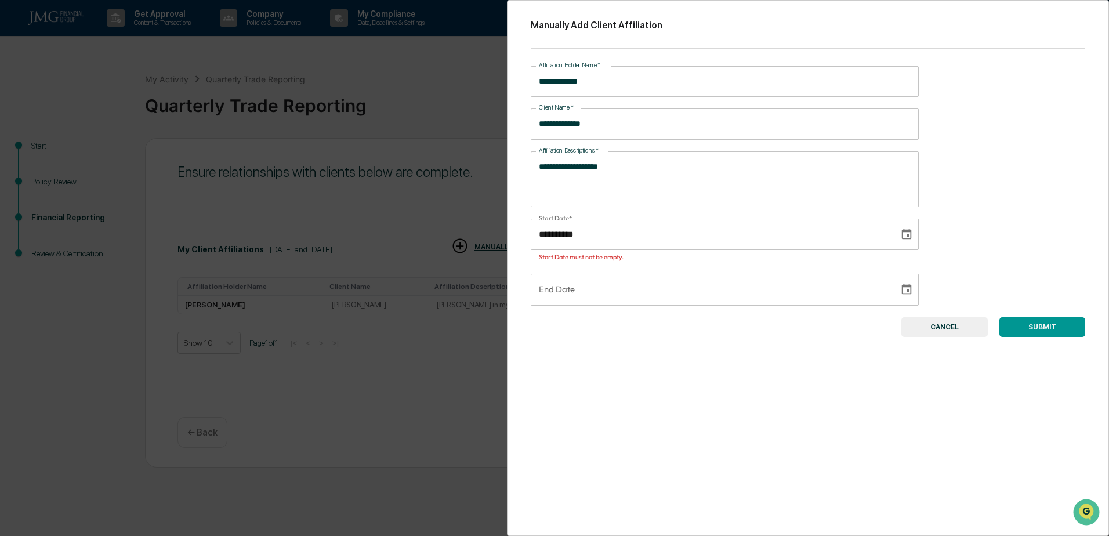
click at [1035, 326] on button "SUBMIT" at bounding box center [1042, 327] width 86 height 20
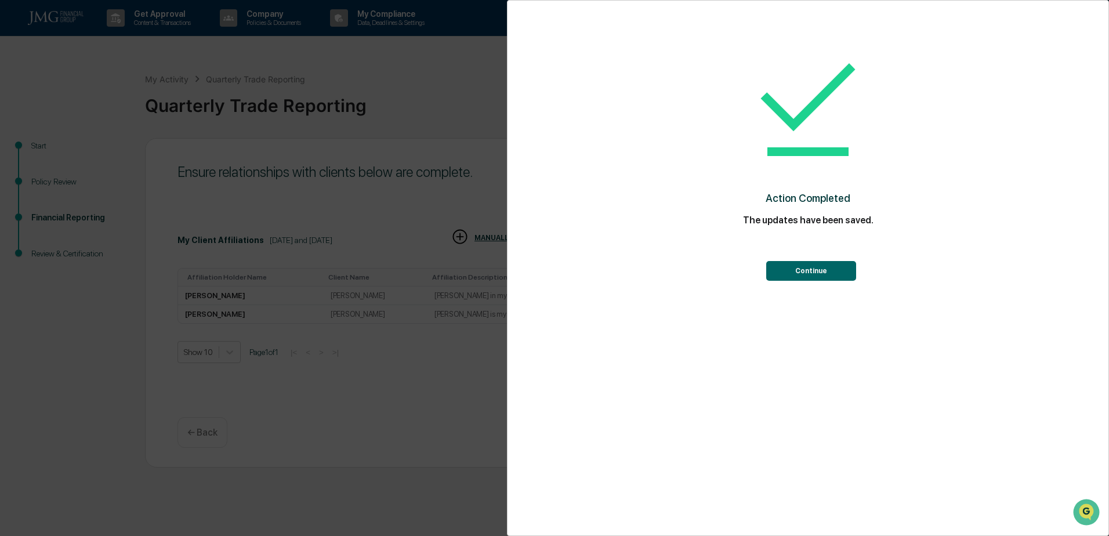
click at [803, 270] on button "Continue" at bounding box center [811, 271] width 90 height 20
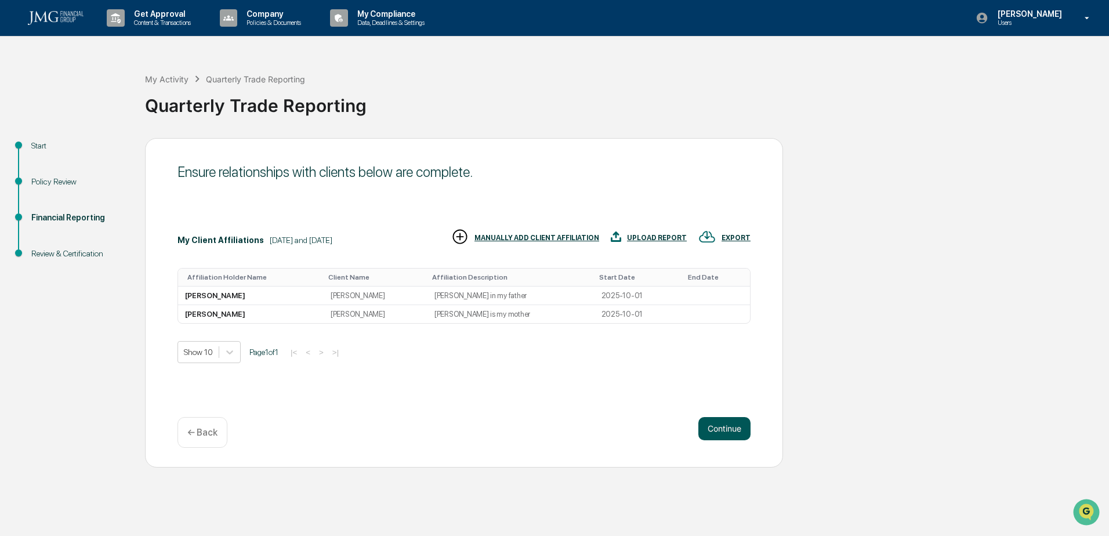
click at [730, 423] on button "Continue" at bounding box center [724, 428] width 52 height 23
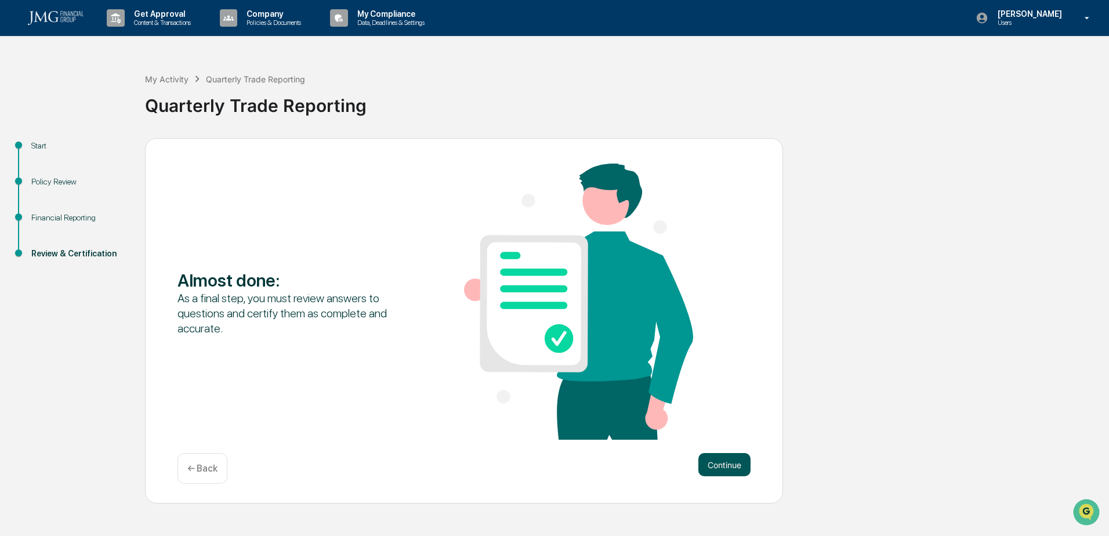
click at [735, 464] on button "Continue" at bounding box center [724, 464] width 52 height 23
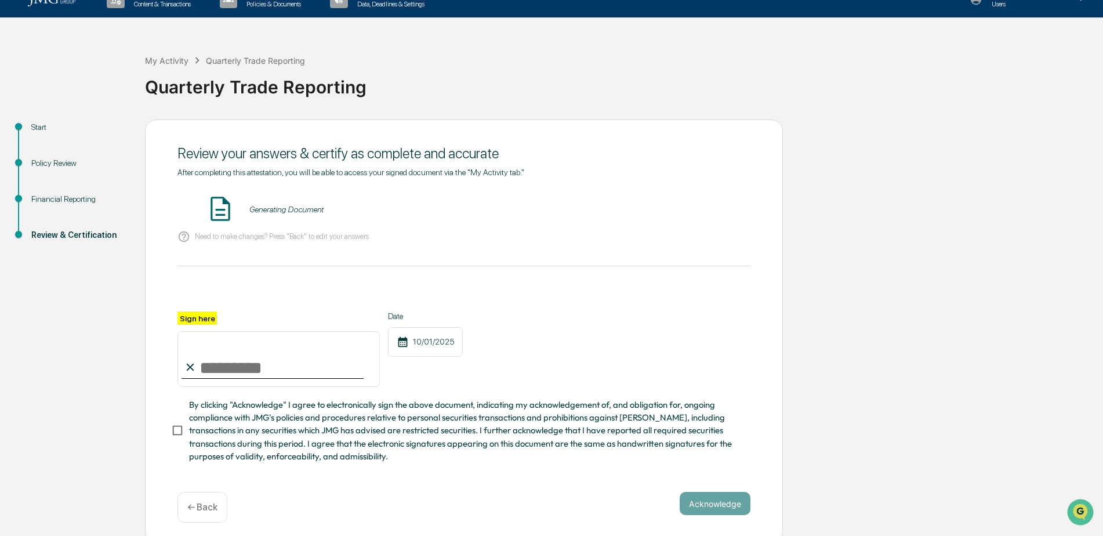
scroll to position [28, 0]
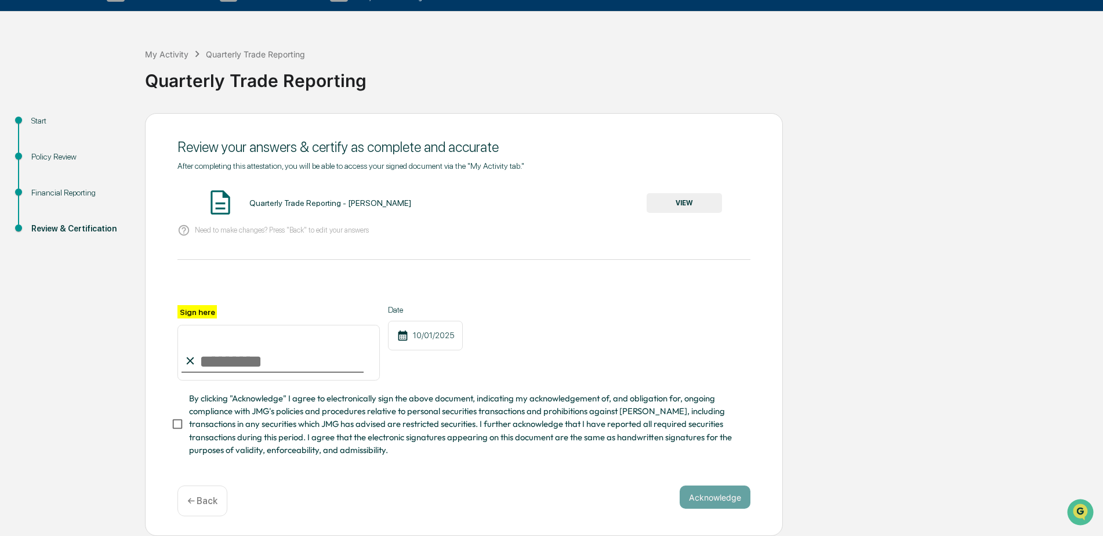
click at [334, 365] on input "Sign here" at bounding box center [278, 353] width 202 height 56
type input "**********"
click at [261, 420] on span "By clicking "Acknowledge" I agree to electronically sign the above document, in…" at bounding box center [465, 424] width 552 height 64
click at [727, 491] on button "Acknowledge" at bounding box center [715, 496] width 71 height 23
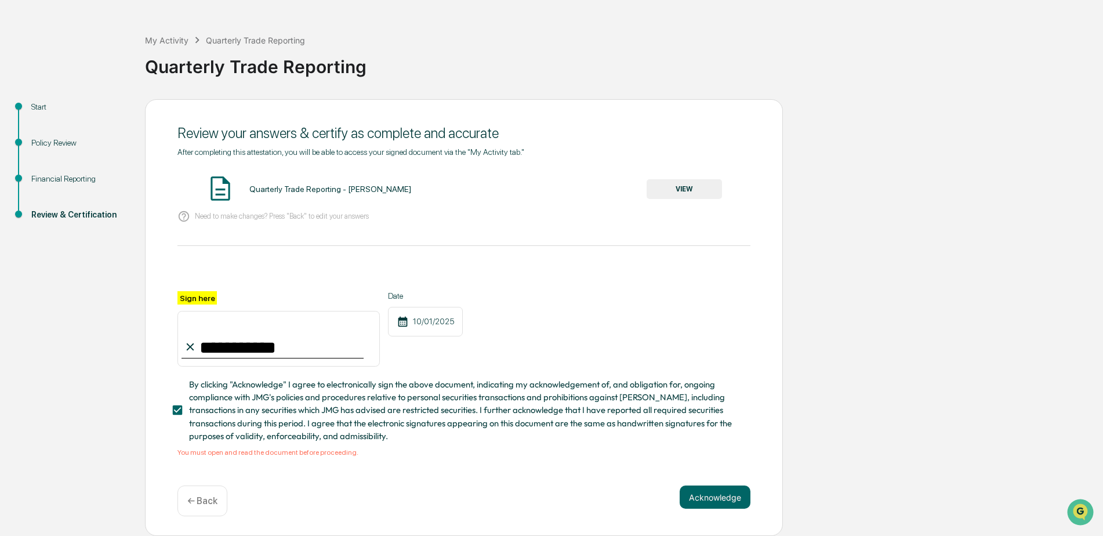
scroll to position [42, 0]
click at [300, 178] on div "Quarterly Trade Reporting - [PERSON_NAME] VIEW" at bounding box center [463, 189] width 573 height 31
click at [660, 184] on button "VIEW" at bounding box center [683, 189] width 75 height 20
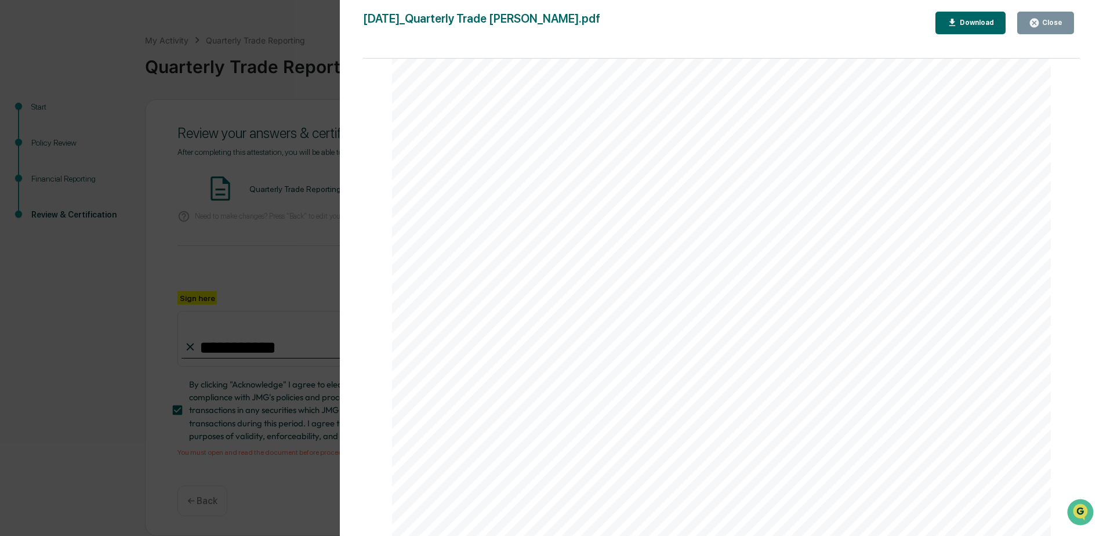
scroll to position [986, 0]
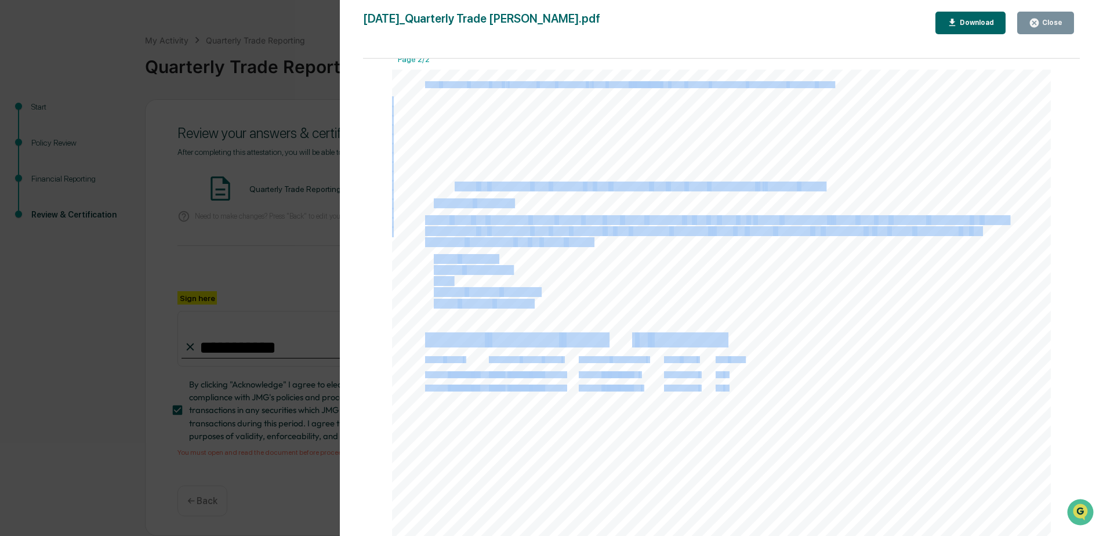
drag, startPoint x: 453, startPoint y: 187, endPoint x: 836, endPoint y: 191, distance: 383.3
click at [836, 191] on div "Financial Reporting Attestation of Completeness Based upon the definitions abov…" at bounding box center [721, 536] width 659 height 932
drag, startPoint x: 836, startPoint y: 191, endPoint x: 789, endPoint y: 222, distance: 56.6
click at [790, 222] on span "experience)" at bounding box center [804, 220] width 46 height 9
click at [416, 290] on div at bounding box center [721, 536] width 659 height 932
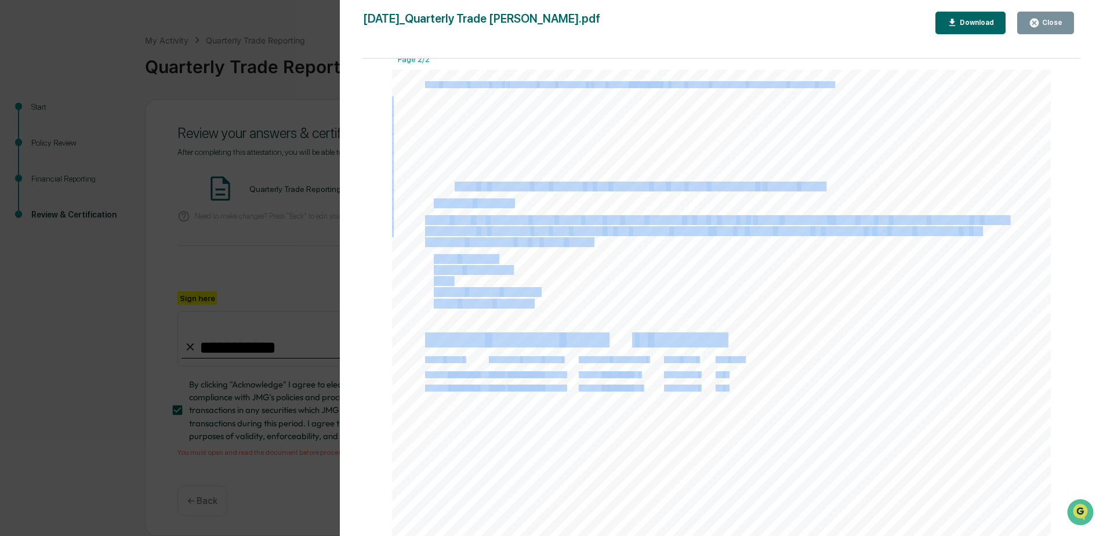
click at [440, 277] on span "IPOs" at bounding box center [443, 281] width 19 height 9
click at [493, 241] on span "information" at bounding box center [490, 242] width 46 height 9
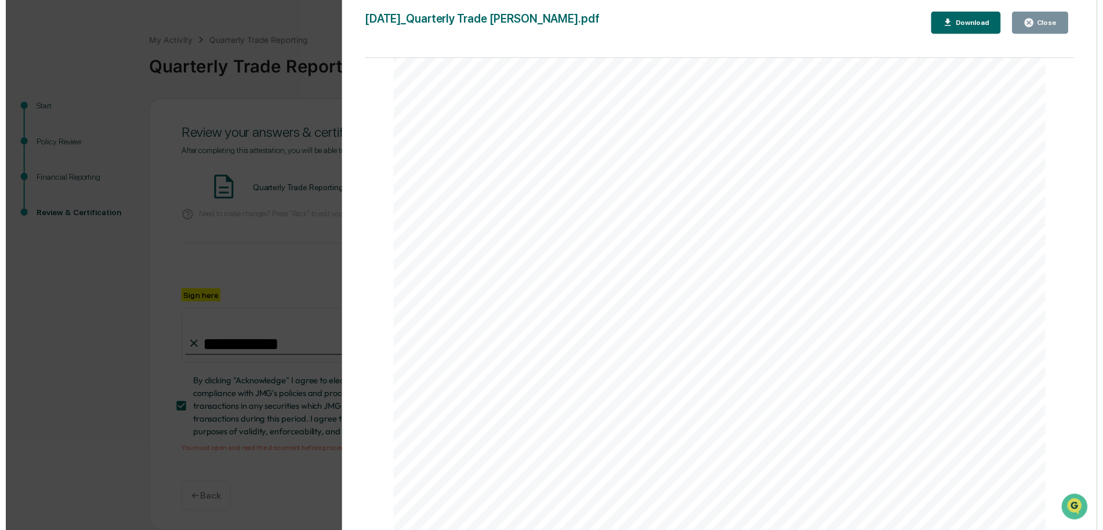
scroll to position [1451, 0]
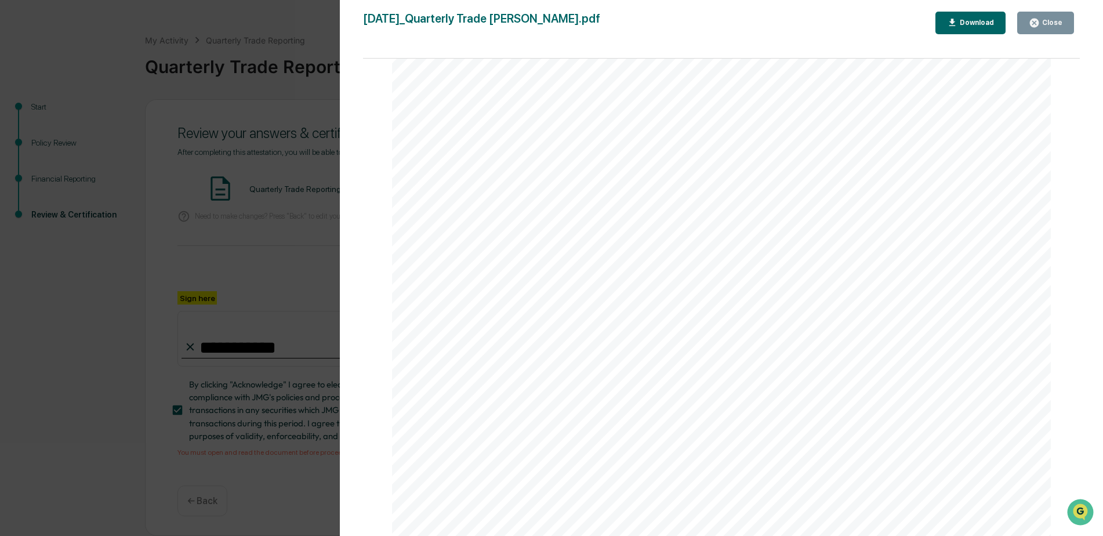
click at [1036, 26] on icon "button" at bounding box center [1034, 23] width 9 height 9
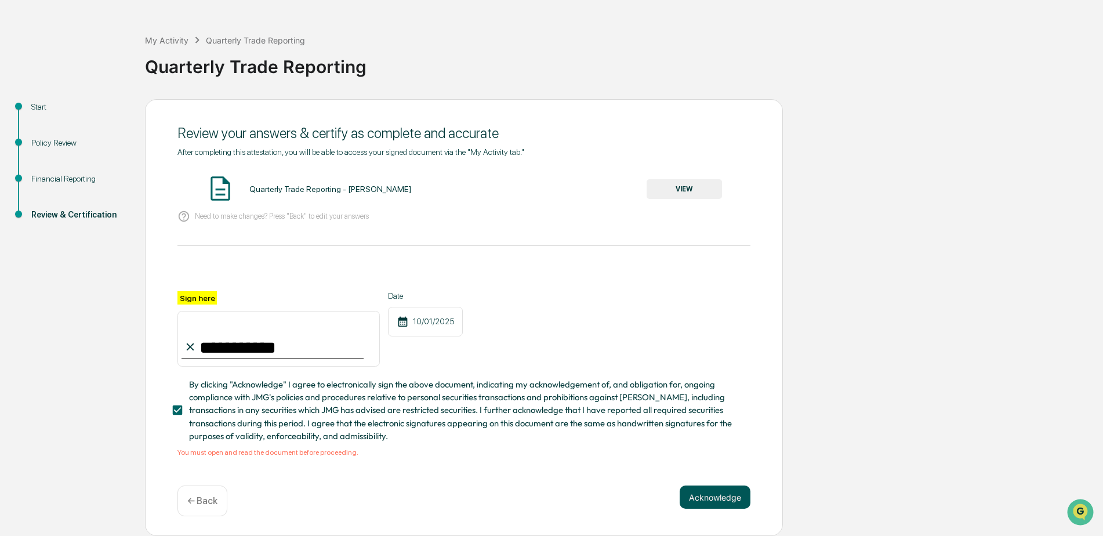
click at [710, 502] on button "Acknowledge" at bounding box center [715, 496] width 71 height 23
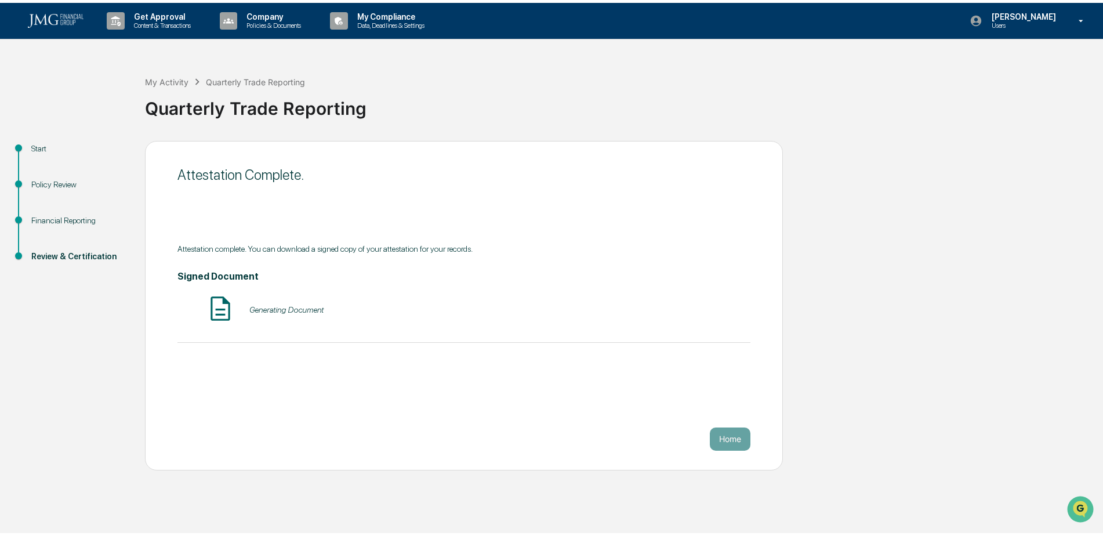
scroll to position [0, 0]
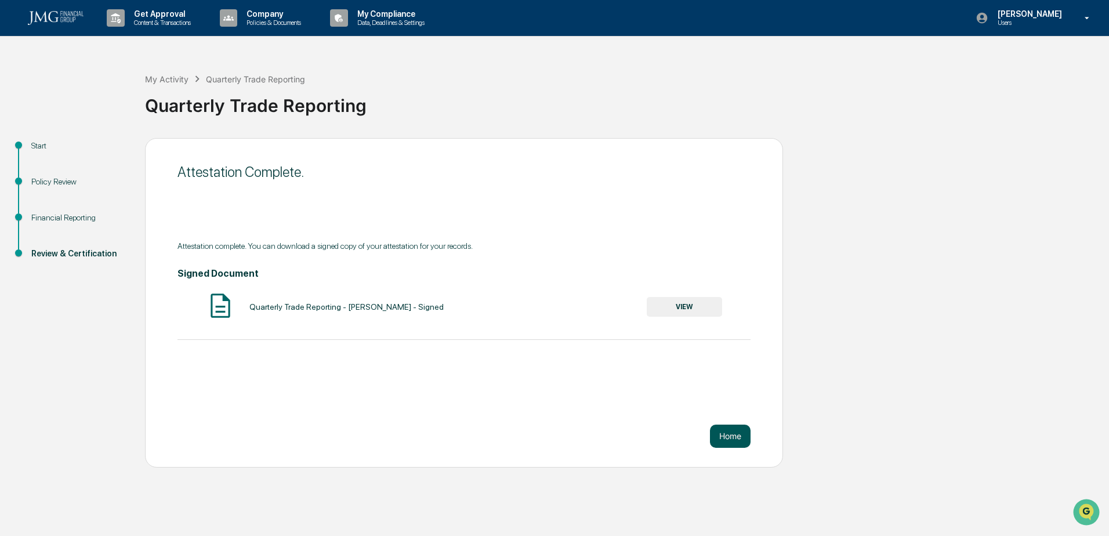
click at [731, 435] on button "Home" at bounding box center [730, 435] width 41 height 23
